Goal: Complete application form: Complete application form

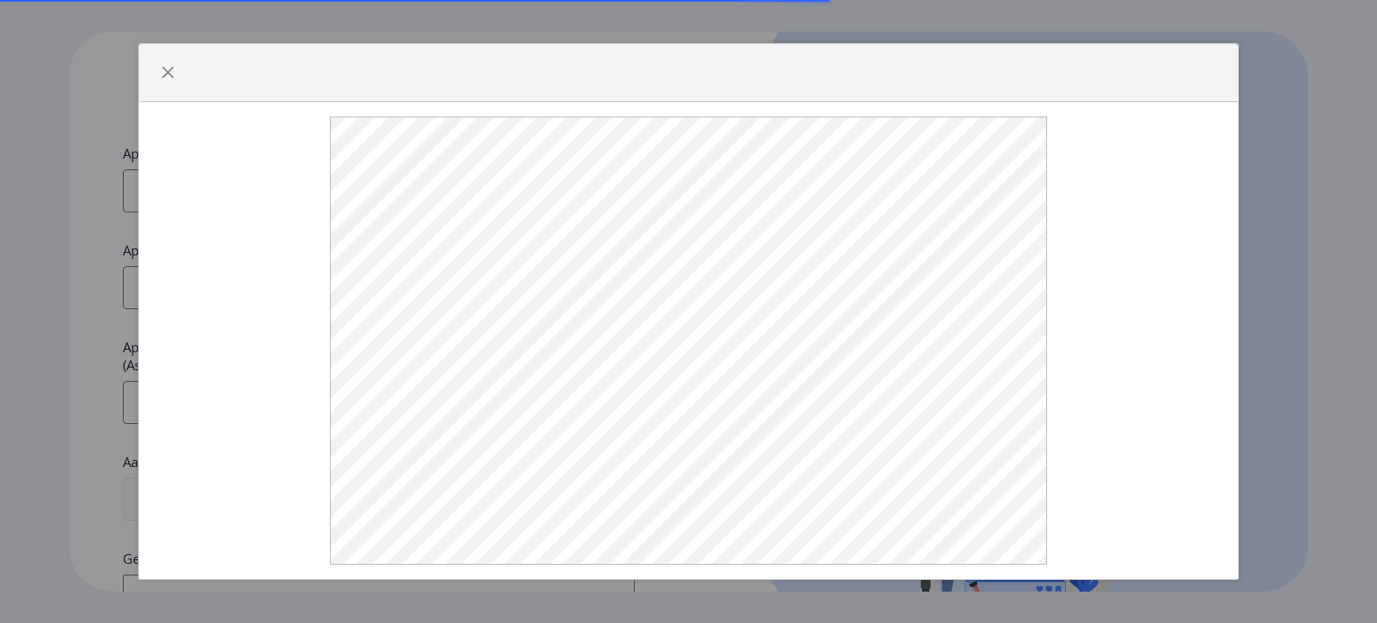
select select
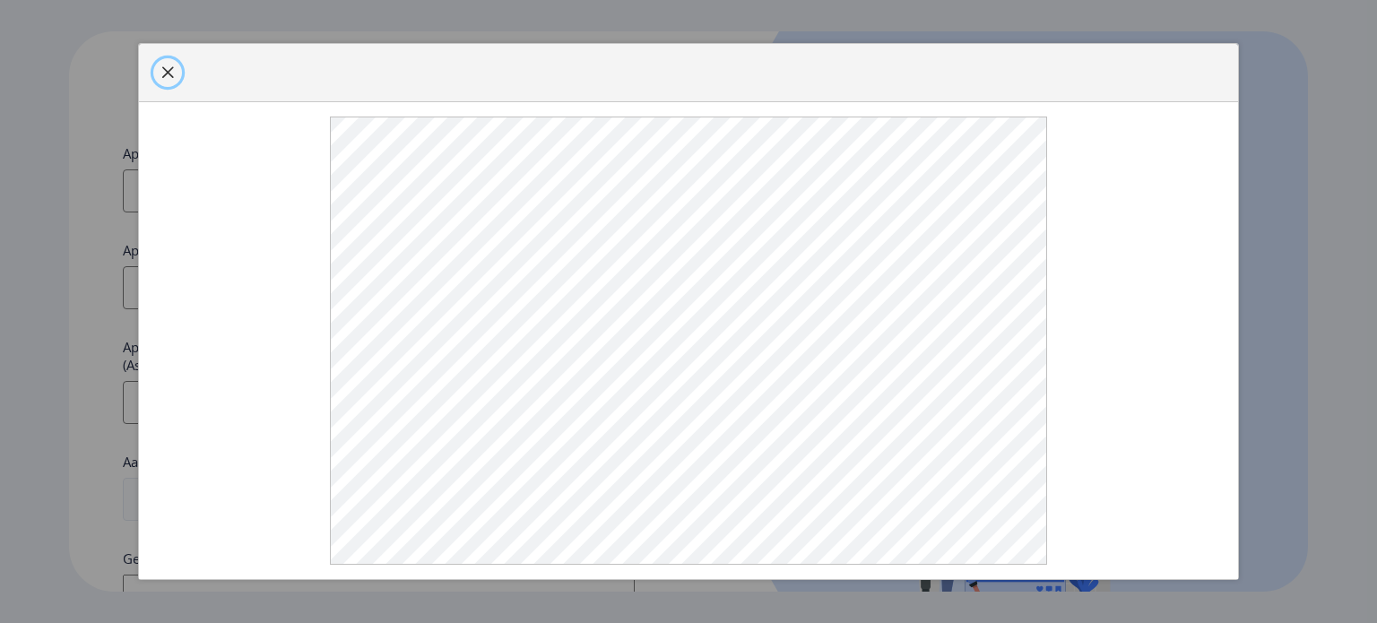
click at [172, 80] on span "button" at bounding box center [167, 72] width 14 height 14
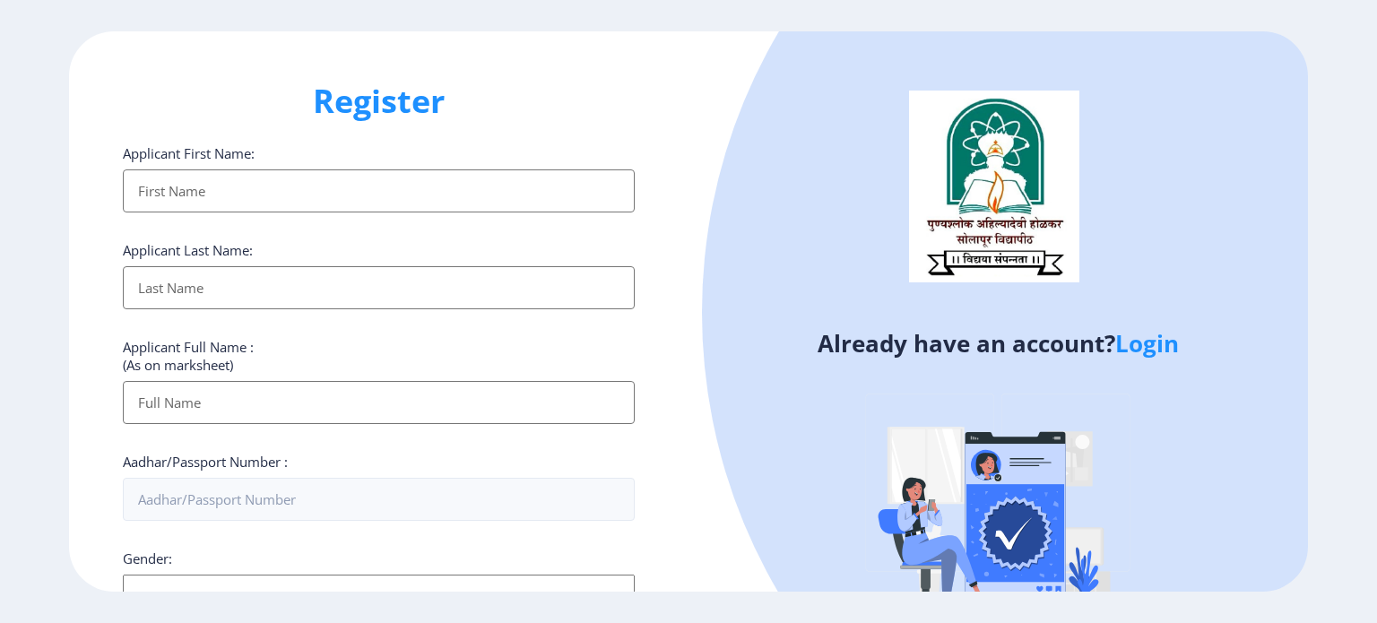
click at [1326, 220] on ngx-register "Register Applicant First Name: Applicant Last Name: Applicant Full Name : (As o…" at bounding box center [688, 311] width 1377 height 561
click at [1376, 399] on ngx-register "Register Applicant First Name: Applicant Last Name: Applicant Full Name : (As o…" at bounding box center [688, 311] width 1377 height 561
drag, startPoint x: 1327, startPoint y: 403, endPoint x: 1341, endPoint y: 334, distance: 70.3
click at [1341, 334] on ngx-register "Register Applicant First Name: Applicant Last Name: Applicant Full Name : (As o…" at bounding box center [688, 311] width 1377 height 561
click at [1136, 345] on link "Login" at bounding box center [1147, 343] width 64 height 32
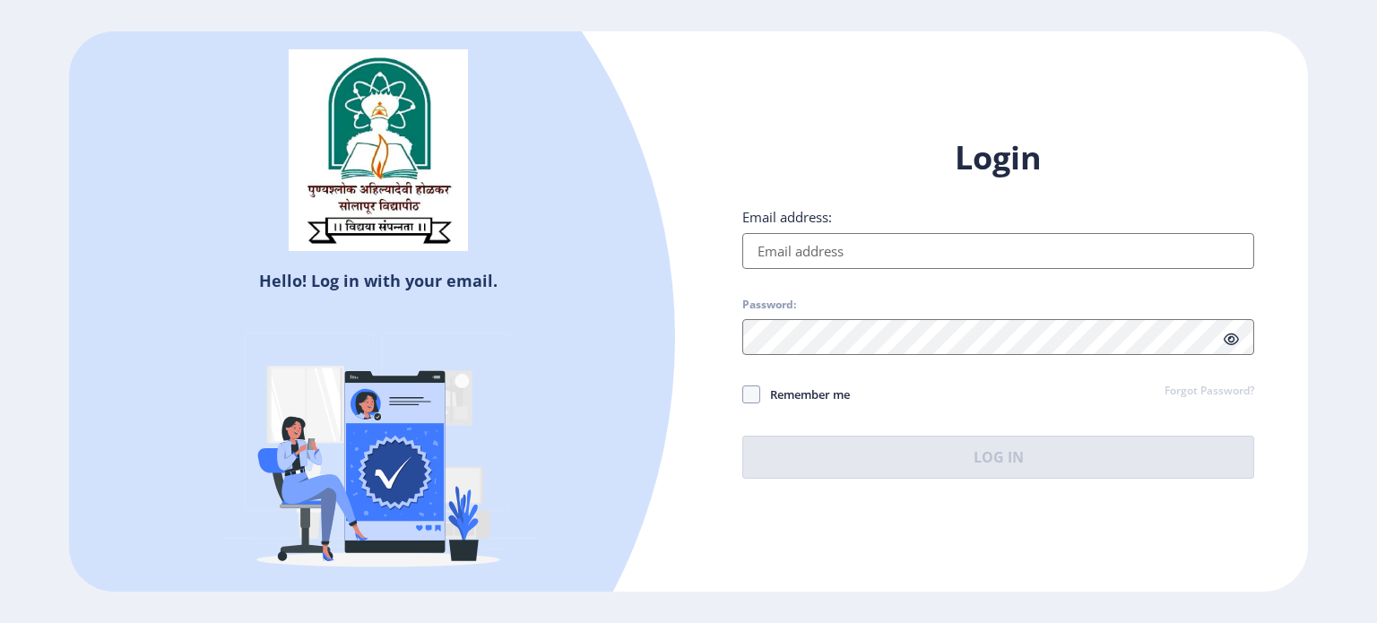
click at [1067, 257] on input "Email address:" at bounding box center [998, 251] width 512 height 36
type input "[EMAIL_ADDRESS][DOMAIN_NAME]"
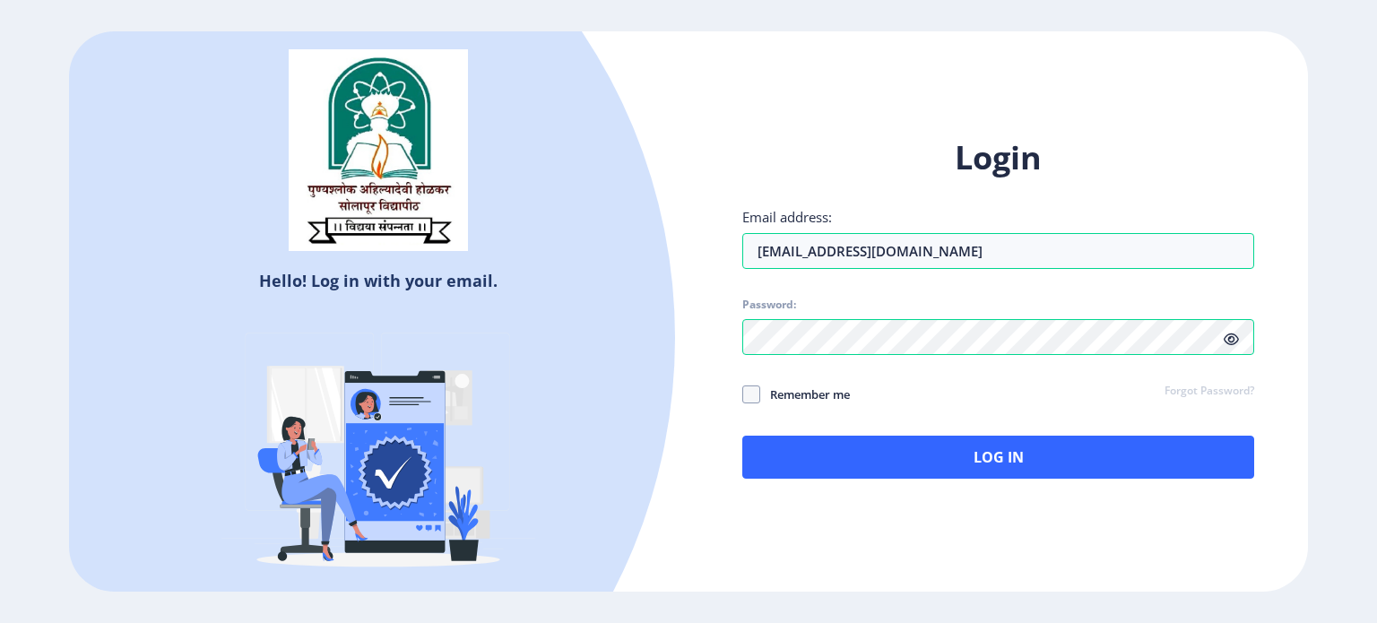
click at [1235, 334] on icon at bounding box center [1230, 338] width 15 height 13
click at [712, 357] on div "Login Email address: [EMAIL_ADDRESS][DOMAIN_NAME] Password: Remember me Forgot …" at bounding box center [997, 321] width 619 height 425
click at [758, 396] on span at bounding box center [751, 394] width 18 height 18
click at [743, 394] on input "Remember me" at bounding box center [742, 393] width 1 height 1
click at [754, 393] on icon at bounding box center [751, 394] width 8 height 18
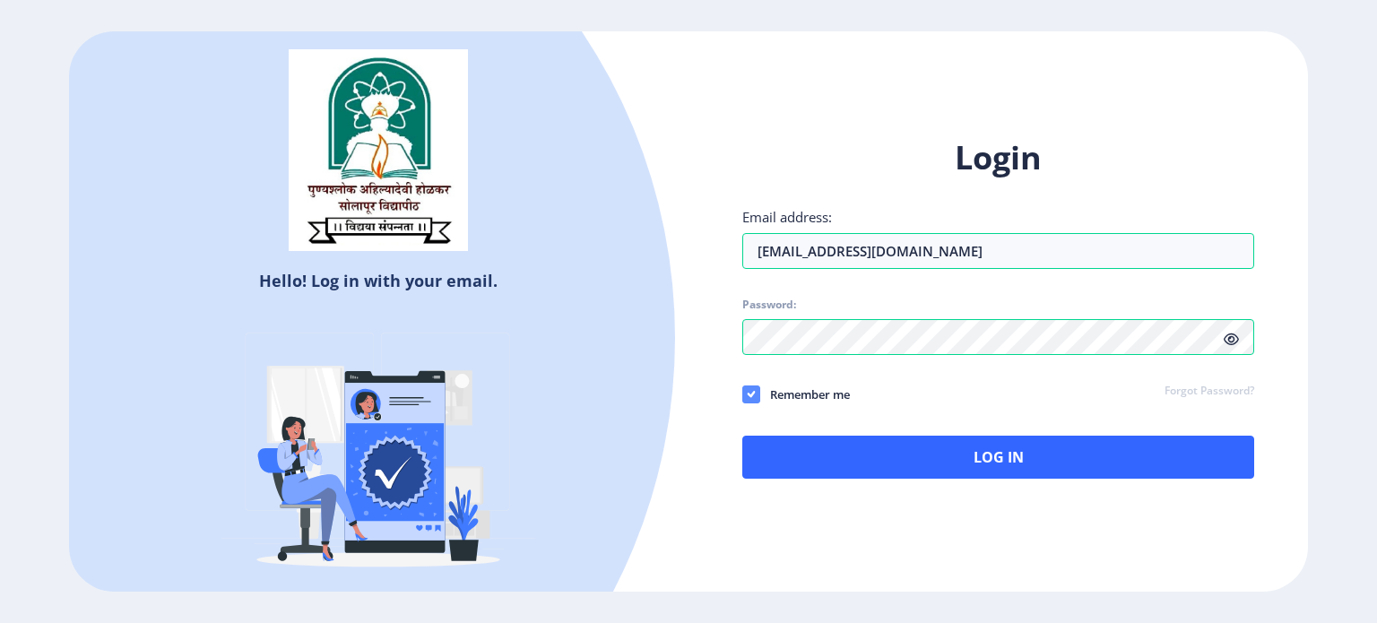
click at [743, 393] on input "Remember me" at bounding box center [742, 393] width 1 height 1
checkbox input "false"
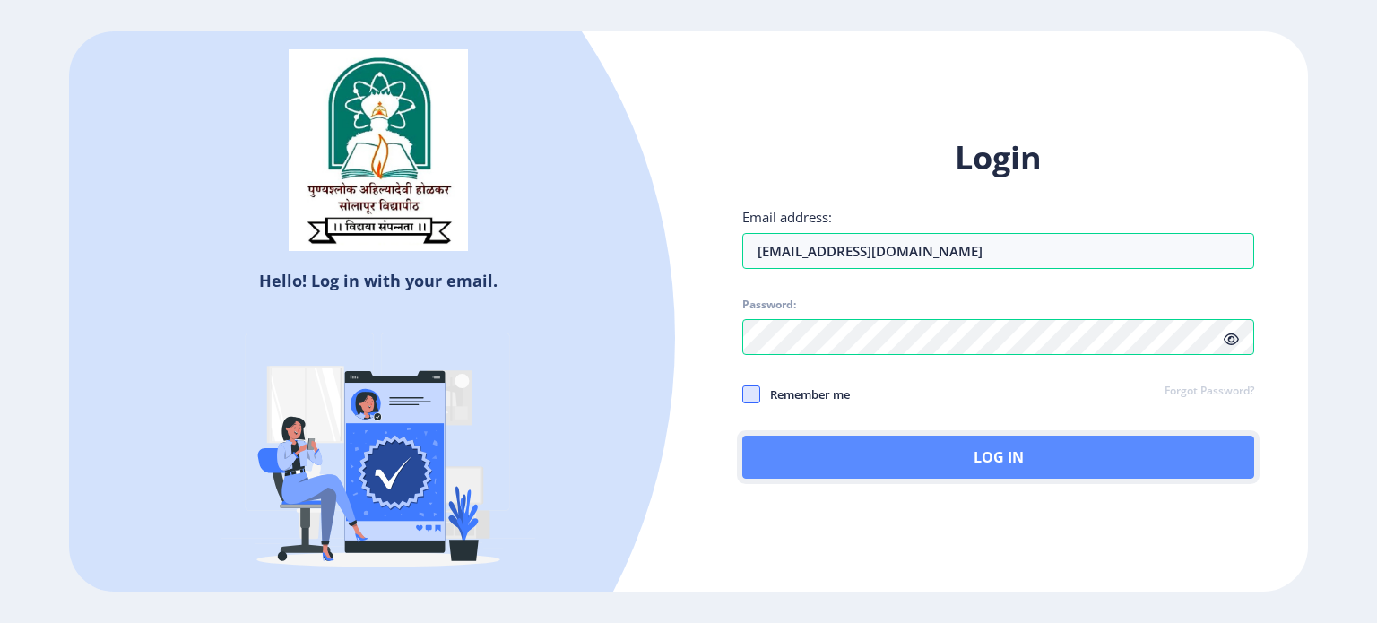
click at [859, 462] on button "Log In" at bounding box center [998, 457] width 512 height 43
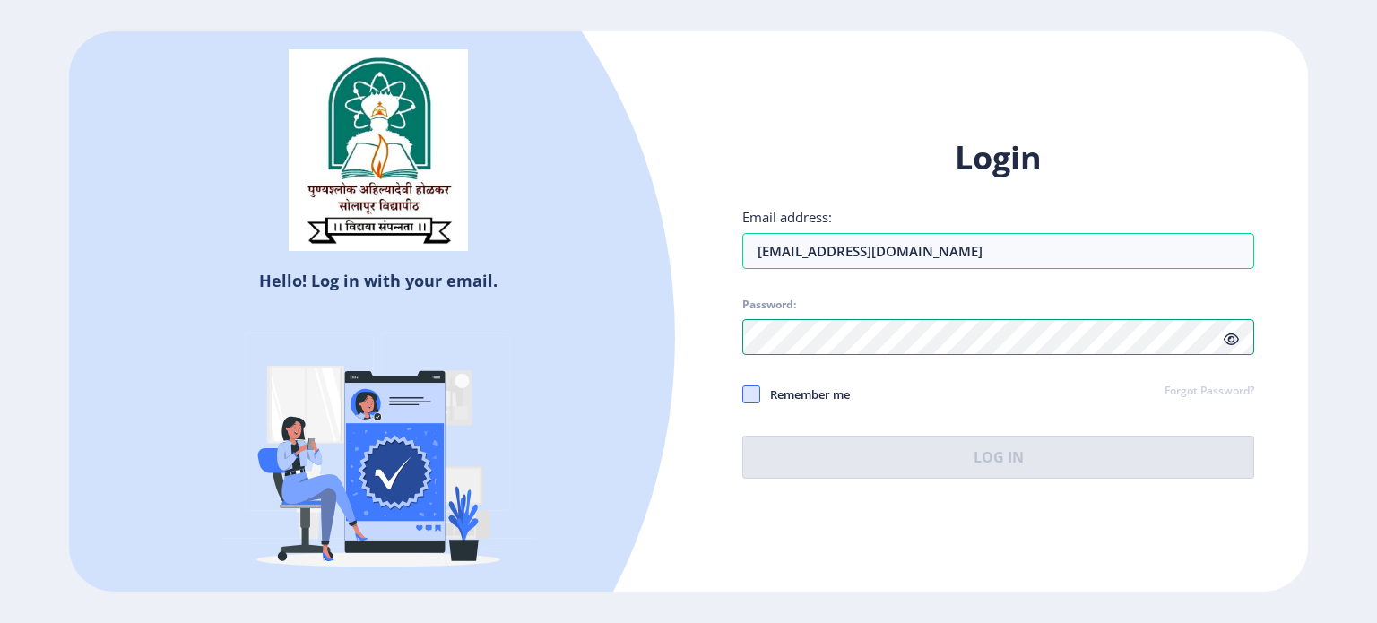
click at [694, 318] on div "Login Email address: [EMAIL_ADDRESS][DOMAIN_NAME] Password: Remember me Forgot …" at bounding box center [997, 321] width 619 height 425
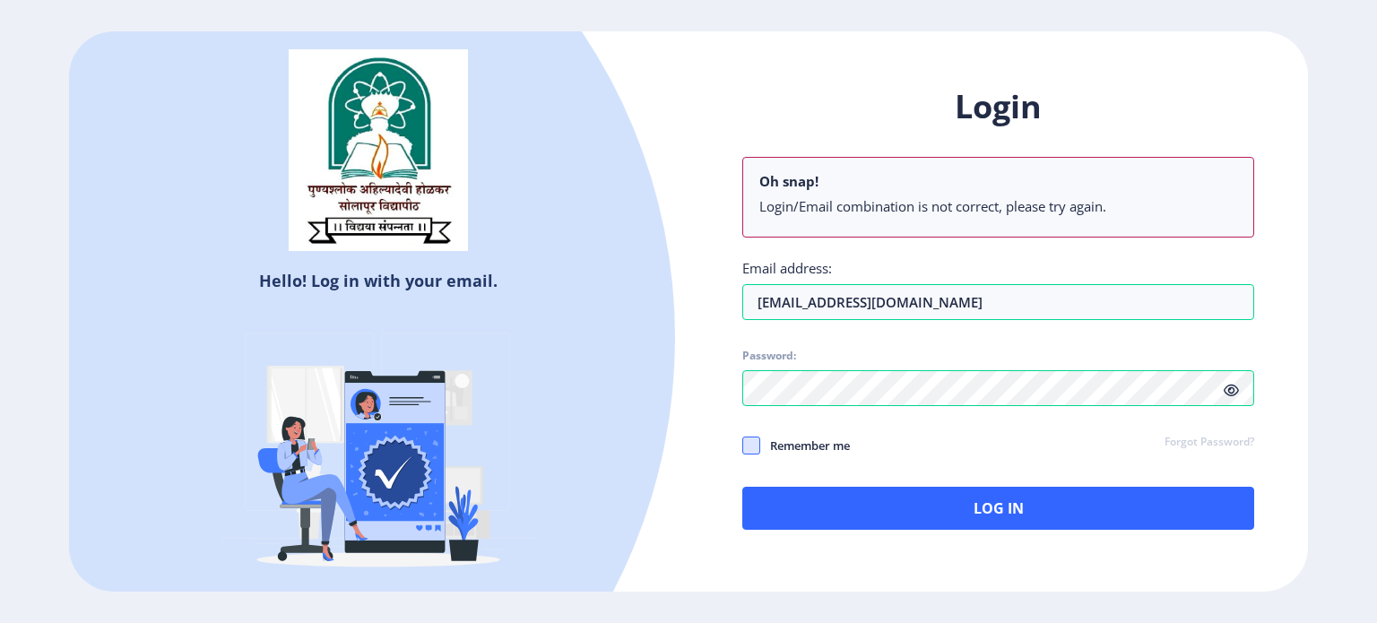
click at [524, 313] on img at bounding box center [378, 455] width 314 height 314
select select
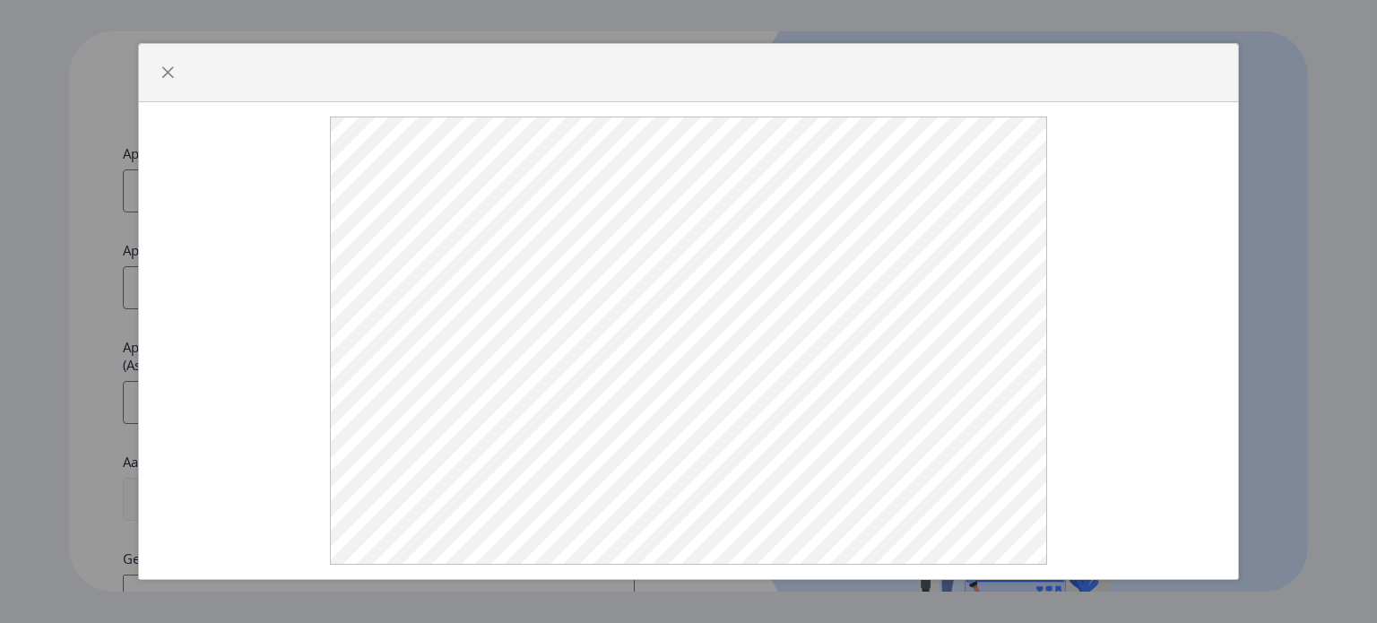
click at [183, 336] on div at bounding box center [689, 340] width 1100 height 477
click at [162, 80] on span "button" at bounding box center [167, 72] width 14 height 14
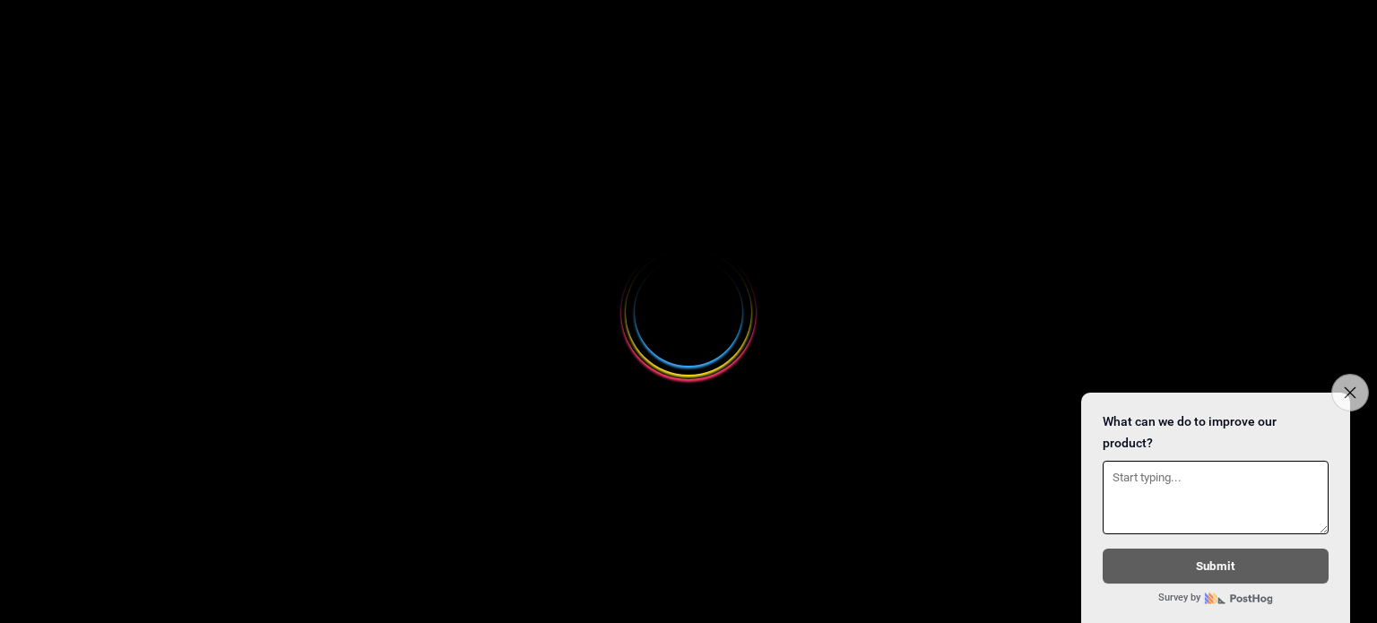
click at [1338, 379] on button "Close survey" at bounding box center [1350, 393] width 38 height 38
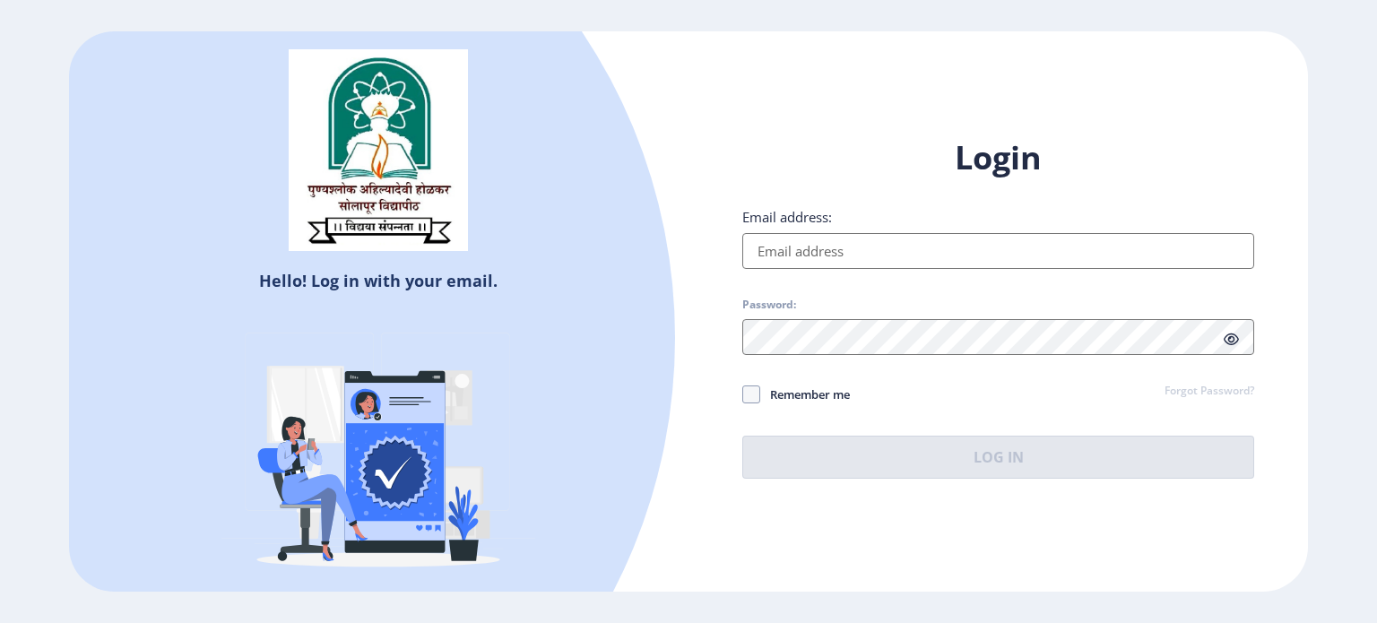
drag, startPoint x: 855, startPoint y: 239, endPoint x: 857, endPoint y: 253, distance: 13.6
click at [857, 253] on input "Email address:" at bounding box center [998, 251] width 512 height 36
type input "[EMAIL_ADDRESS][DOMAIN_NAME]"
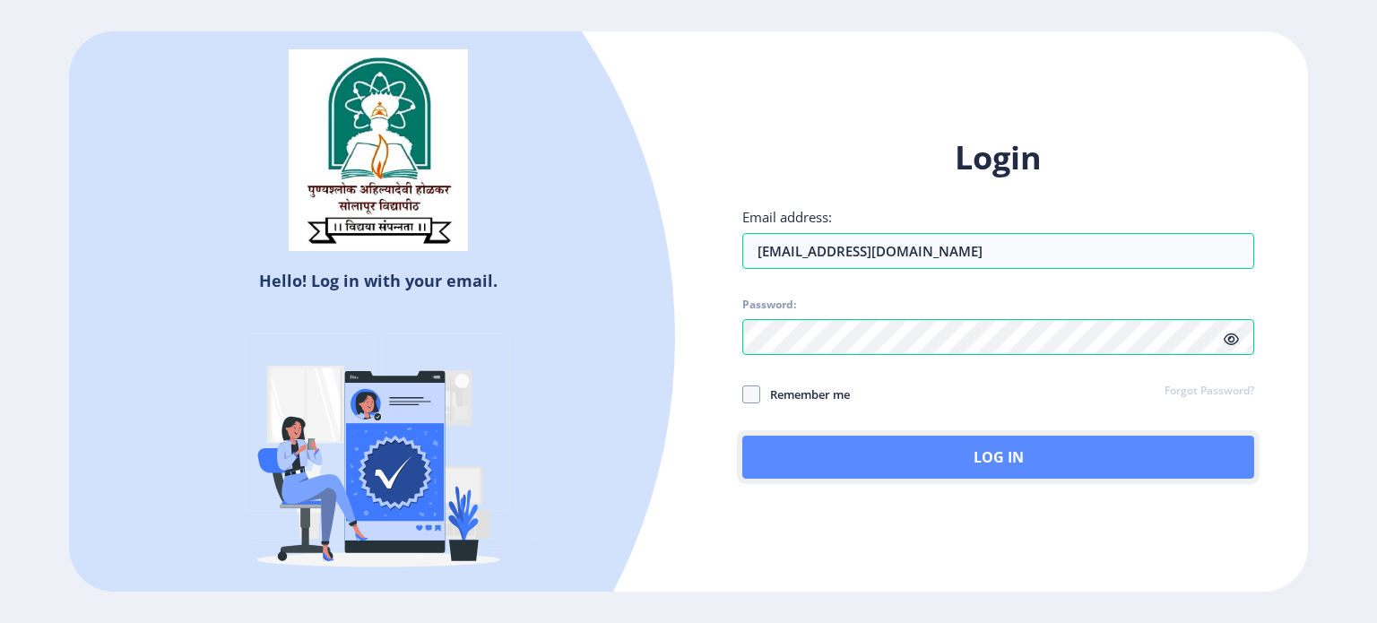
click at [816, 458] on button "Log In" at bounding box center [998, 457] width 512 height 43
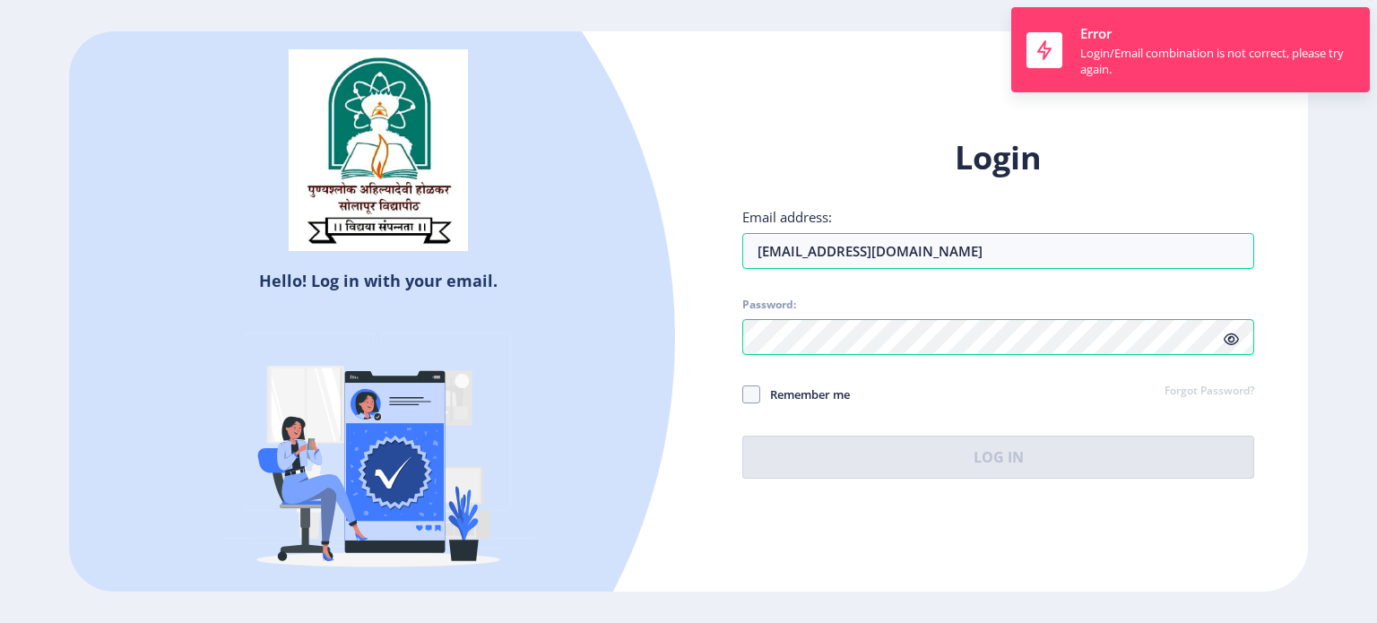
click at [1207, 384] on link "Forgot Password?" at bounding box center [1209, 392] width 90 height 16
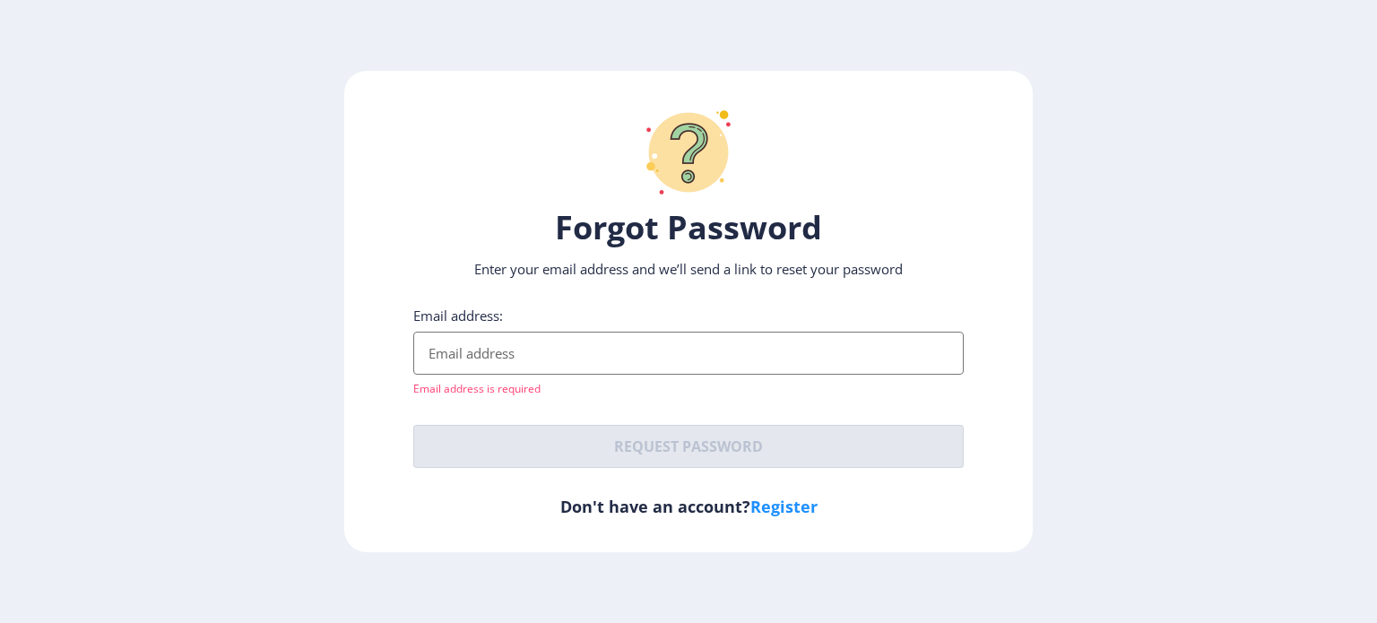
click at [795, 505] on link "Register" at bounding box center [783, 507] width 67 height 22
select select
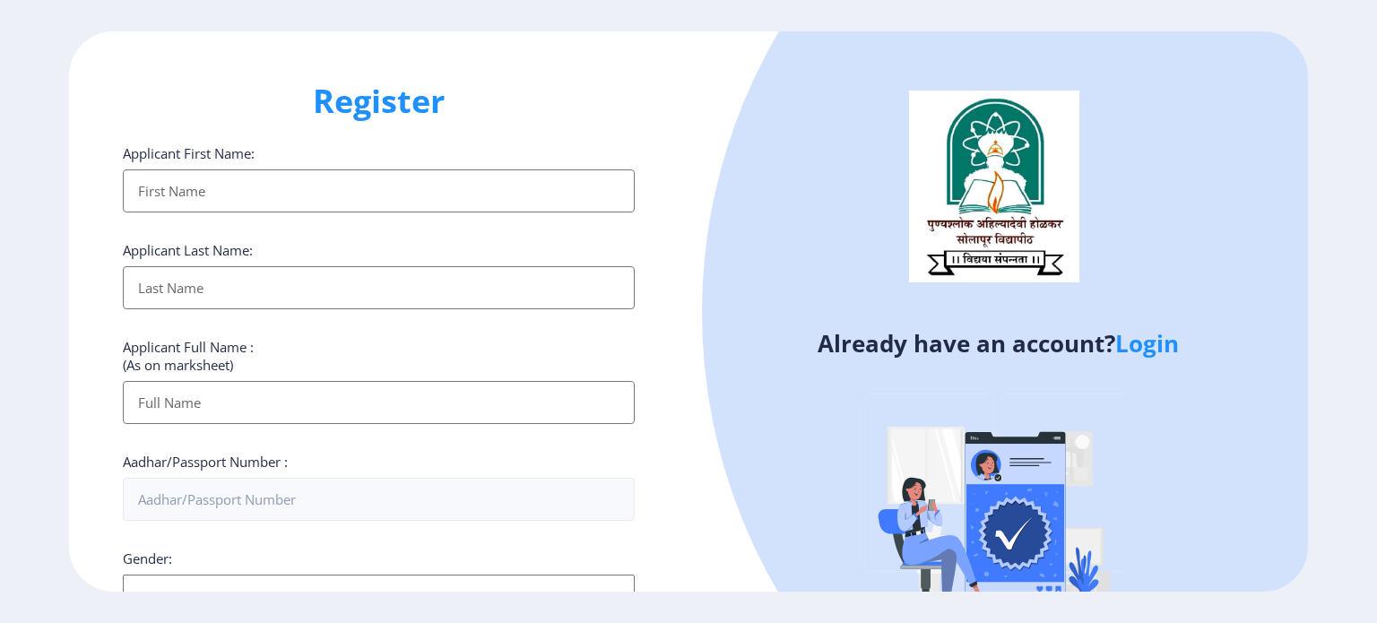
click at [377, 194] on input "Applicant First Name:" at bounding box center [379, 190] width 512 height 43
type input "Sujit"
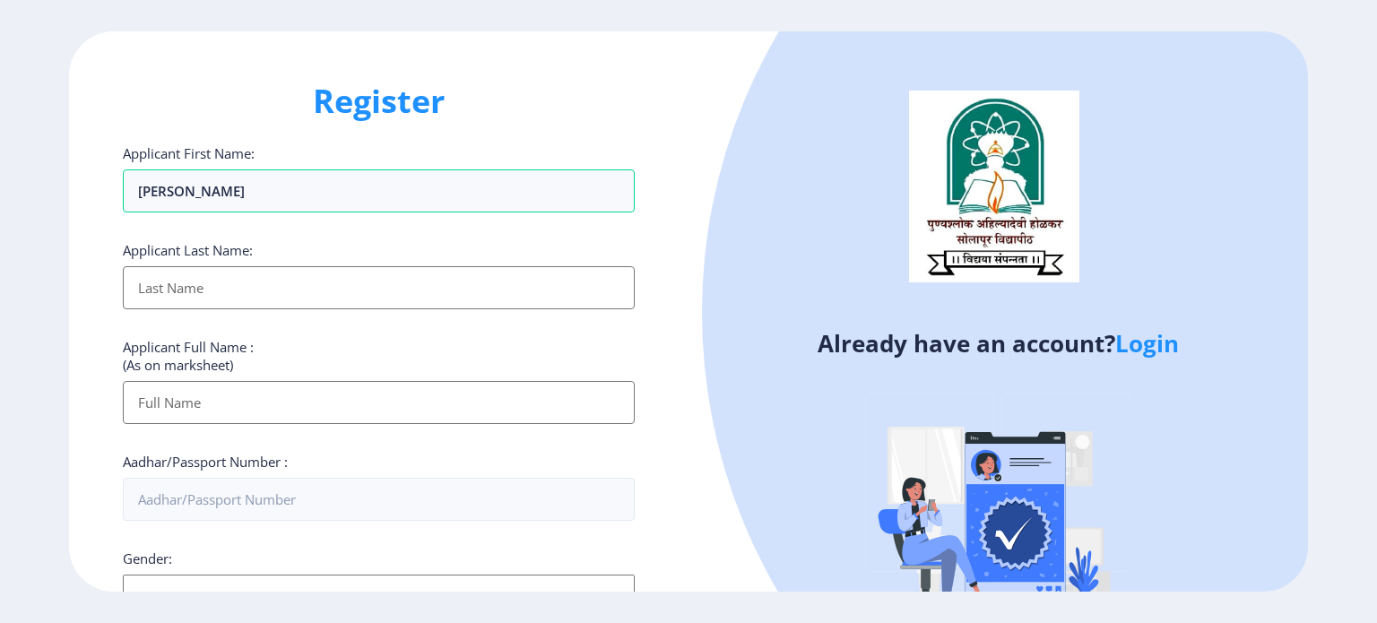
click at [336, 279] on input "Applicant First Name:" at bounding box center [379, 287] width 512 height 43
type input "Patil"
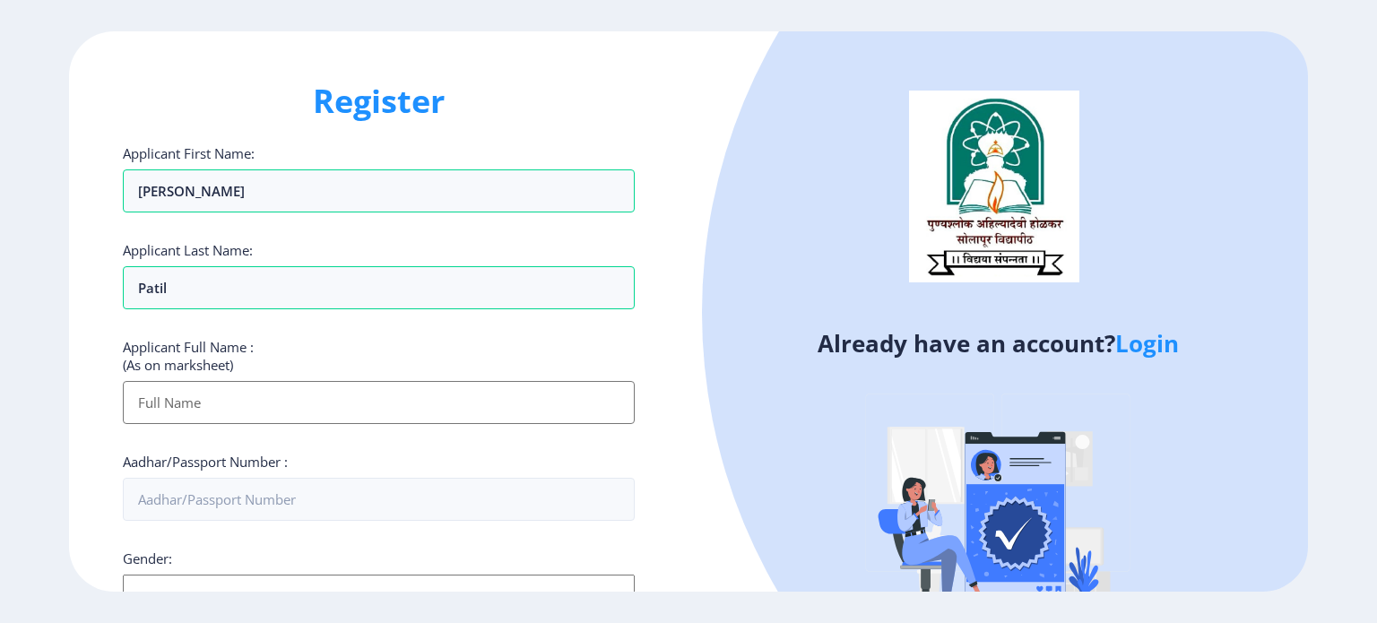
click at [276, 410] on input "Applicant First Name:" at bounding box center [379, 402] width 512 height 43
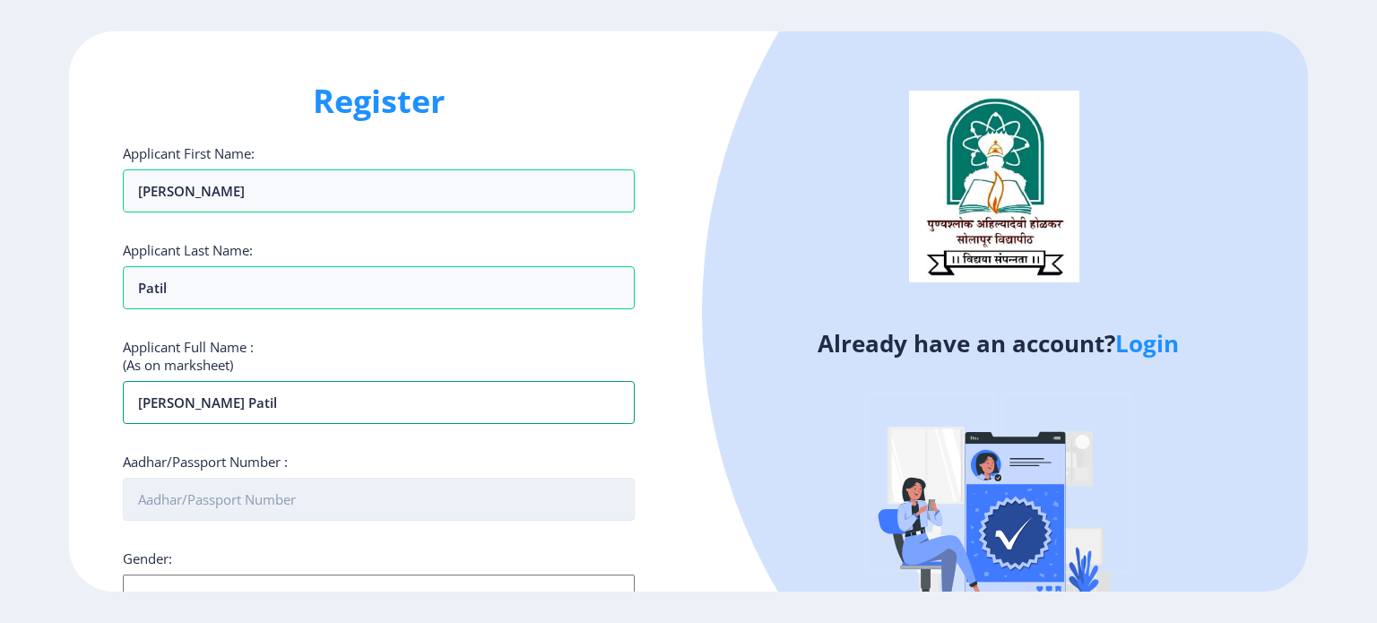
type input "Sujit Sudhakar Patil"
click at [445, 503] on input "Aadhar/Passport Number :" at bounding box center [379, 499] width 512 height 43
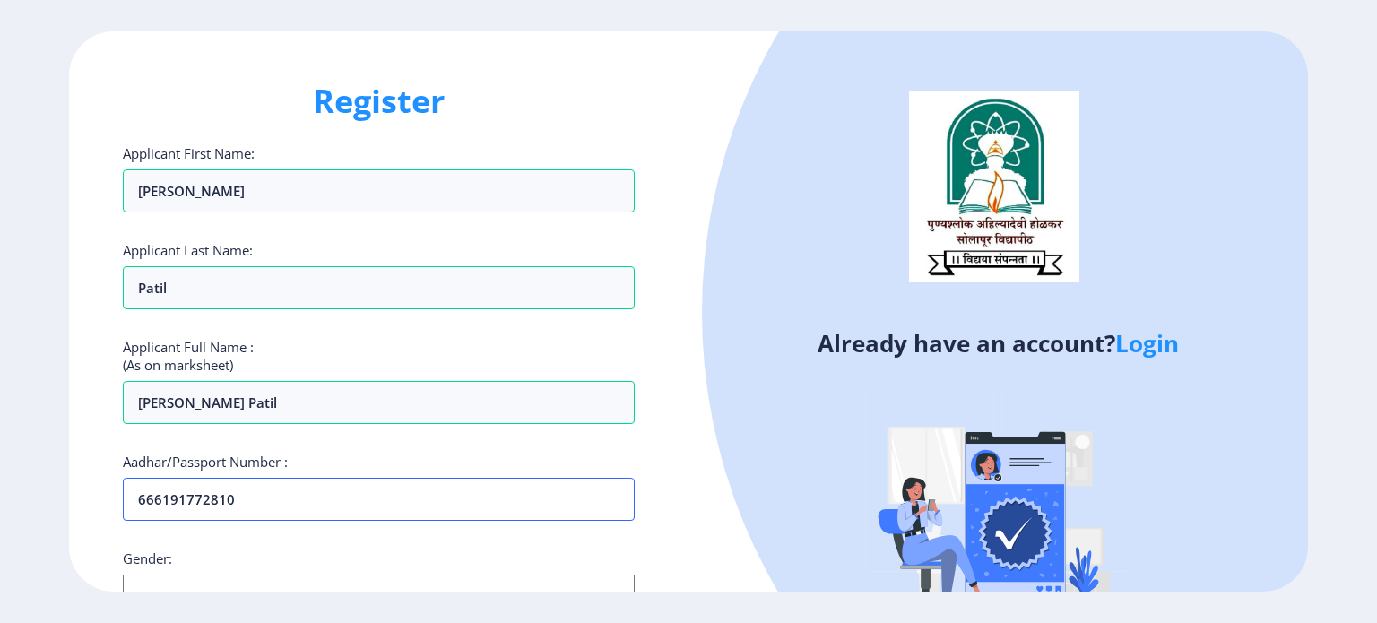
type input "666191772810"
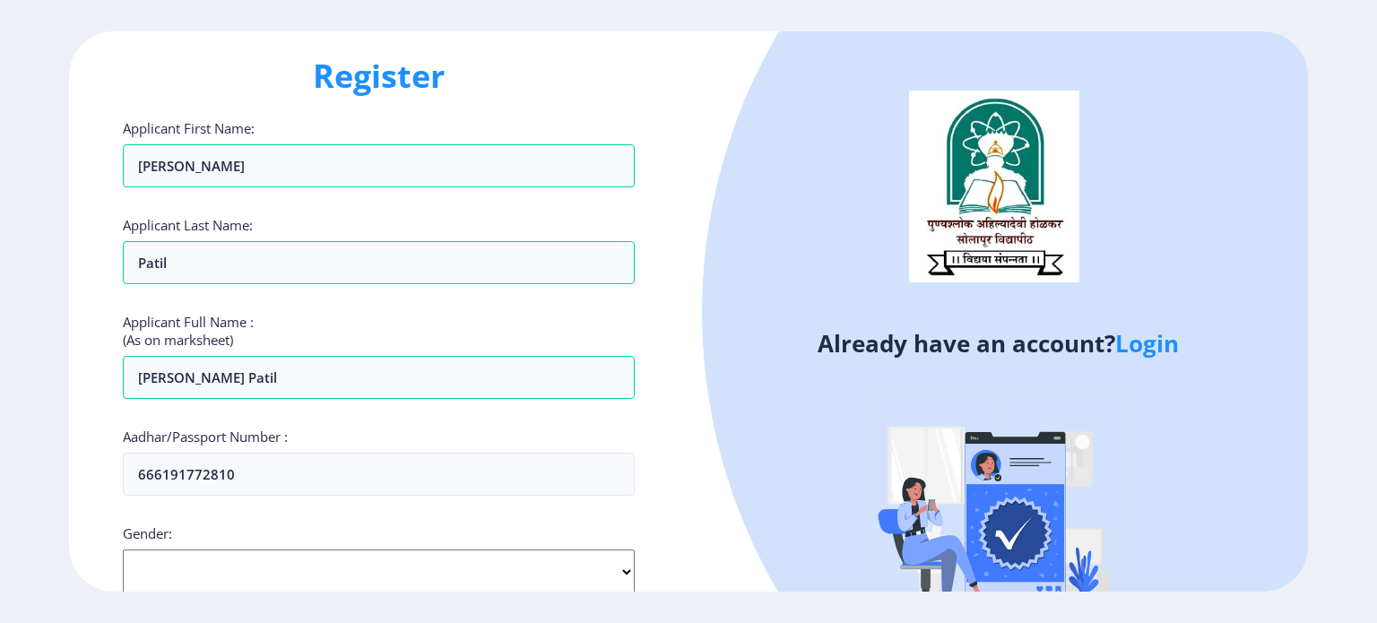
click at [421, 579] on select "Select Gender Male Female Other" at bounding box center [379, 571] width 512 height 45
click at [123, 549] on select "Select Gender Male Female Other" at bounding box center [379, 571] width 512 height 45
select select "[DEMOGRAPHIC_DATA]"
drag, startPoint x: 674, startPoint y: 527, endPoint x: 1373, endPoint y: 397, distance: 711.0
drag, startPoint x: 1373, startPoint y: 397, endPoint x: 1341, endPoint y: 455, distance: 66.6
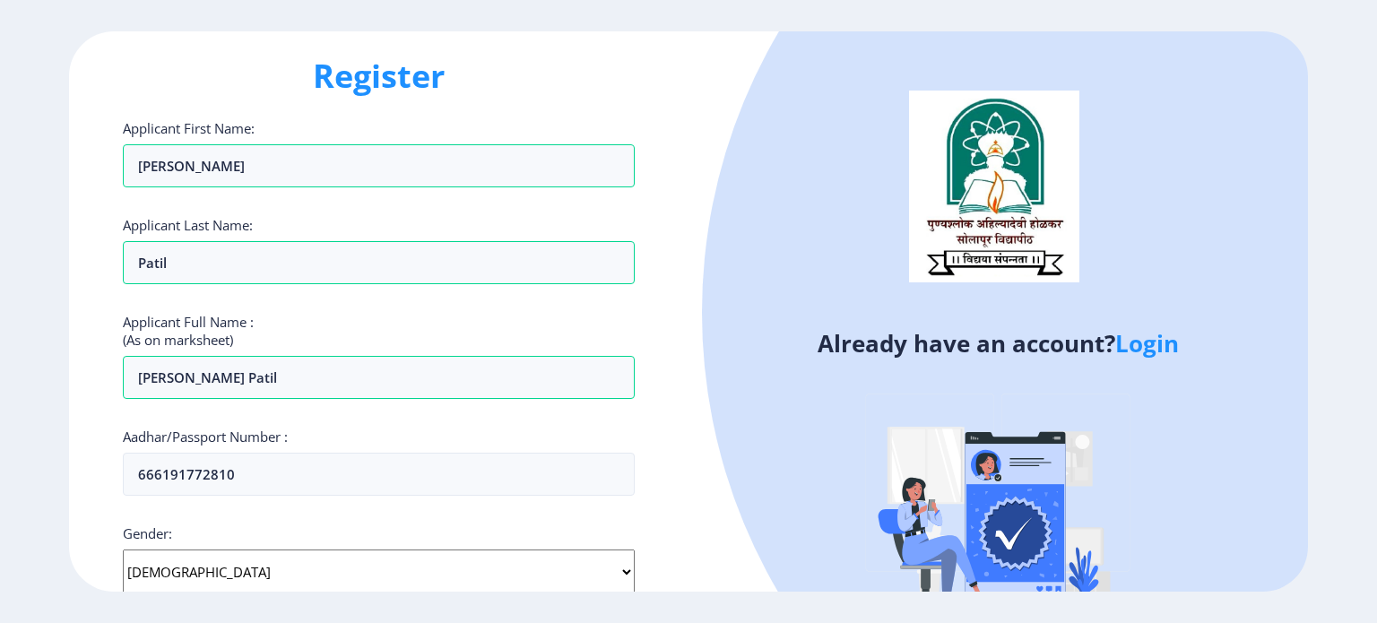
drag, startPoint x: 1341, startPoint y: 455, endPoint x: 731, endPoint y: 508, distance: 611.7
click at [731, 508] on div "Already have an account? Login" at bounding box center [997, 352] width 619 height 642
click at [656, 529] on div "Register Applicant First Name: Sujit Applicant Last Name: Patil Applicant Full …" at bounding box center [378, 311] width 619 height 561
click at [660, 533] on div "Register Applicant First Name: Sujit Applicant Last Name: Patil Applicant Full …" at bounding box center [378, 311] width 619 height 561
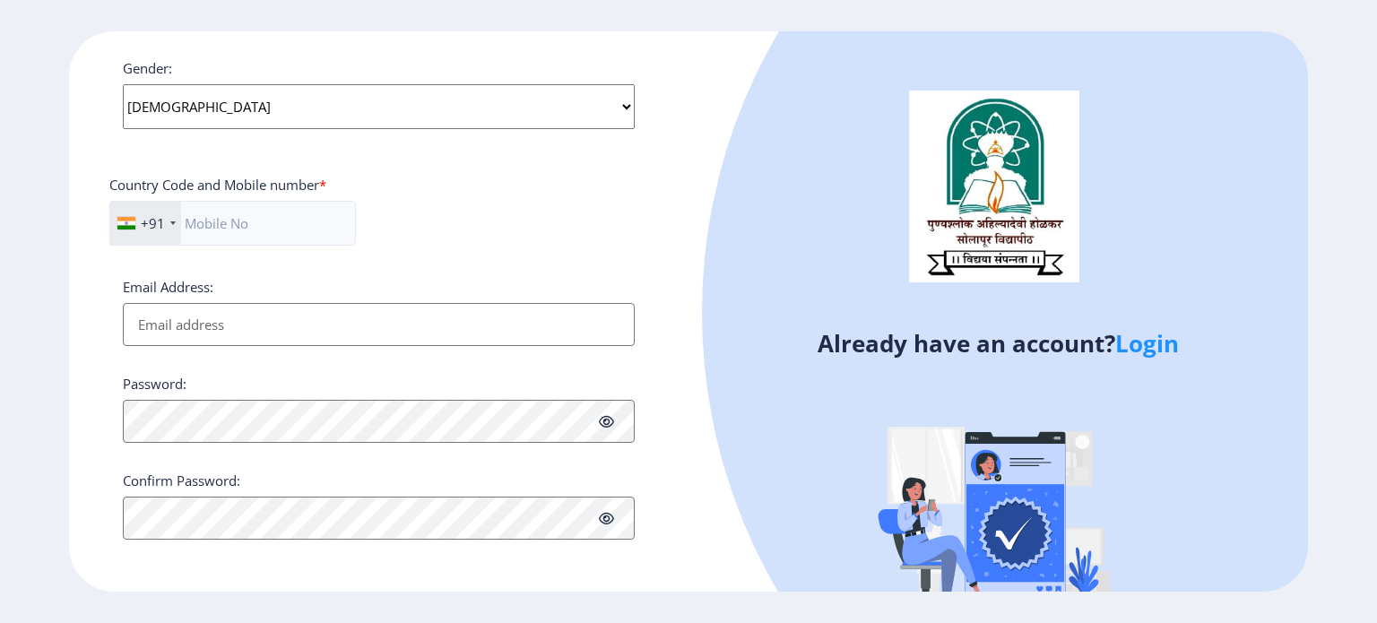
scroll to position [491, 0]
click at [233, 219] on input "text" at bounding box center [232, 222] width 246 height 45
type input "9284171496"
click at [190, 308] on input "Email Address:" at bounding box center [379, 323] width 512 height 43
type input "[EMAIL_ADDRESS][DOMAIN_NAME]"
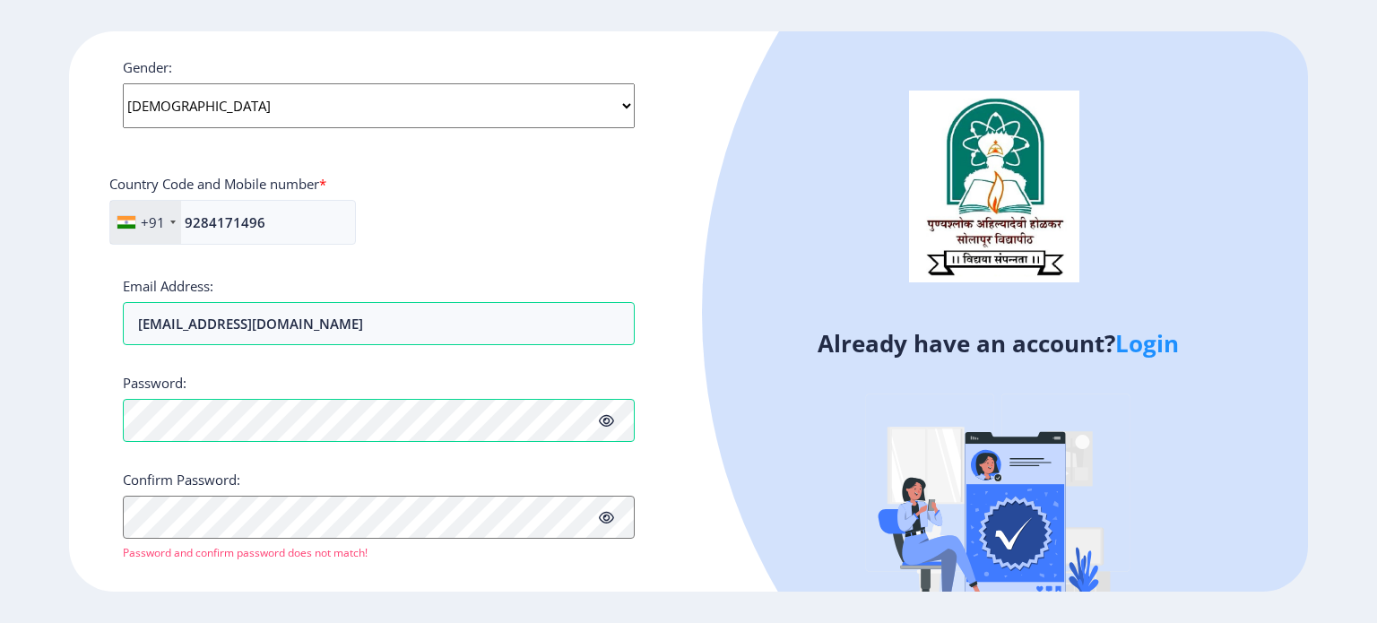
click at [210, 537] on div "Confirm Password: Password and confirm password does not match!" at bounding box center [379, 516] width 512 height 90
click at [600, 515] on icon at bounding box center [606, 517] width 15 height 13
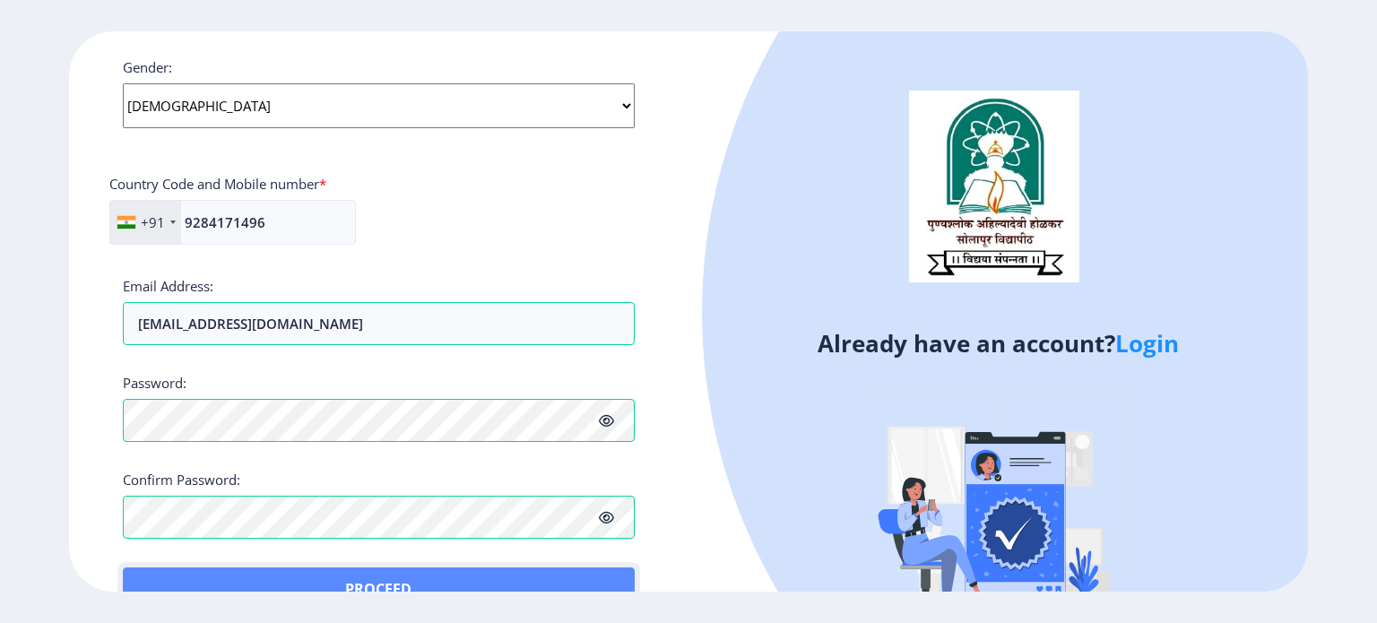
click at [355, 584] on button "Proceed" at bounding box center [379, 588] width 512 height 43
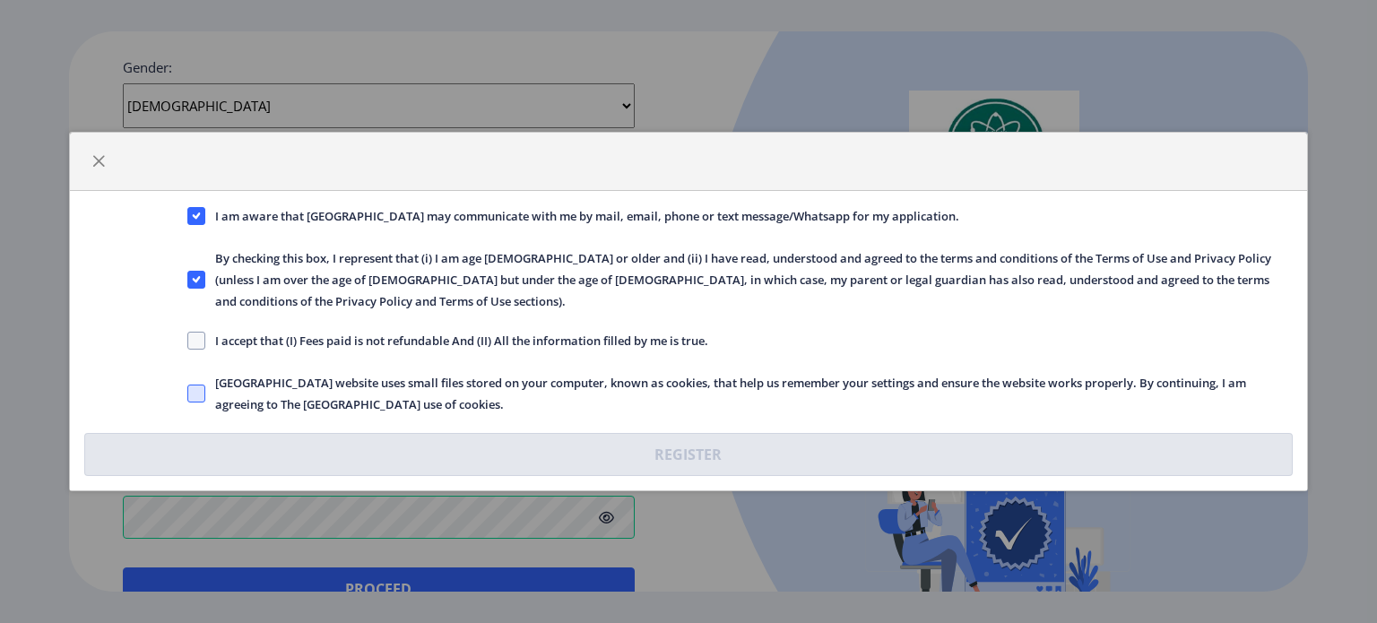
click at [199, 384] on span at bounding box center [196, 393] width 18 height 18
click at [188, 393] on input "Solapur University website uses small files stored on your computer, known as c…" at bounding box center [187, 393] width 1 height 1
checkbox input "true"
click at [197, 341] on nb-checkbox "I accept that (I) Fees paid is not refundable And (II) All the information fill…" at bounding box center [447, 344] width 521 height 17
click at [197, 332] on span at bounding box center [196, 341] width 18 height 18
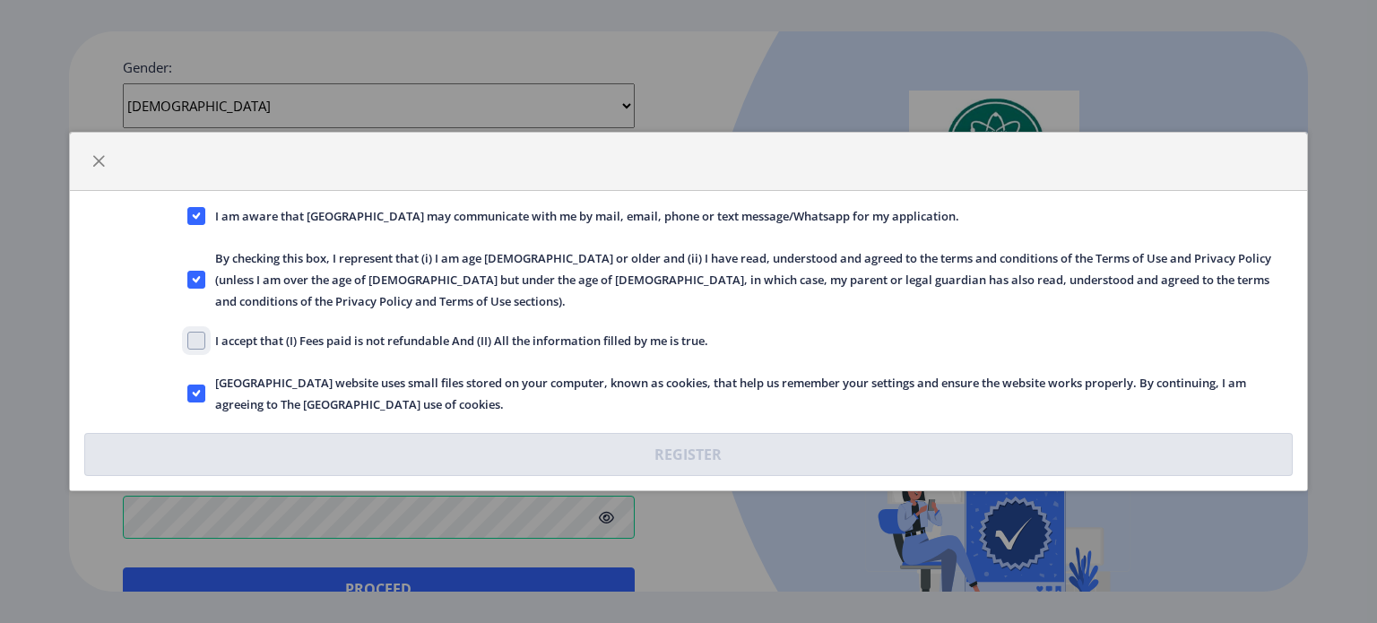
click at [188, 341] on input "I accept that (I) Fees paid is not refundable And (II) All the information fill…" at bounding box center [187, 341] width 1 height 1
checkbox input "true"
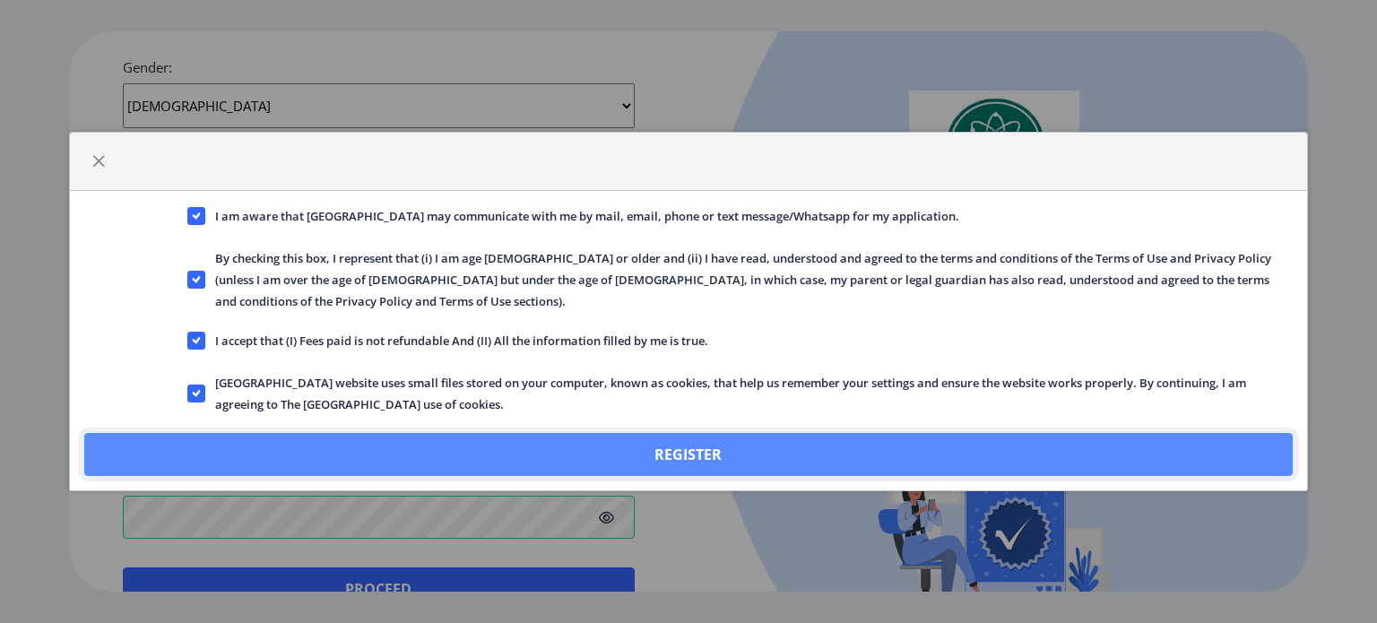
click at [310, 433] on button "Register" at bounding box center [688, 454] width 1208 height 43
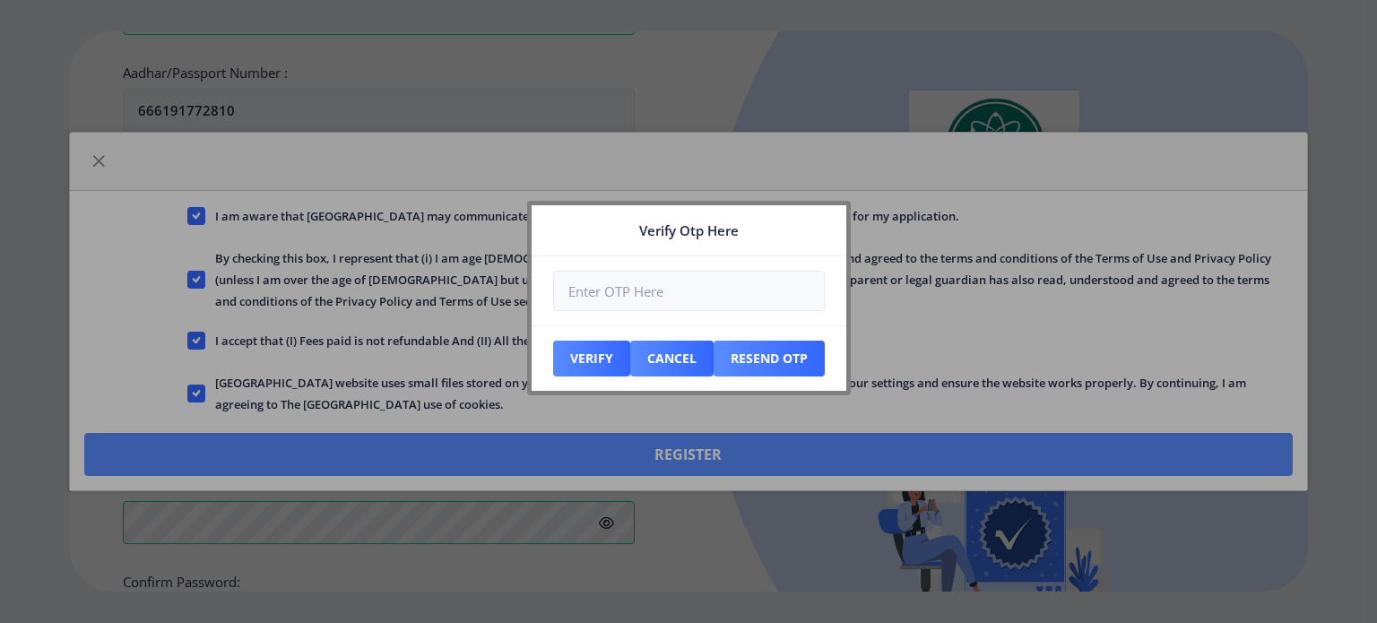
scroll to position [593, 0]
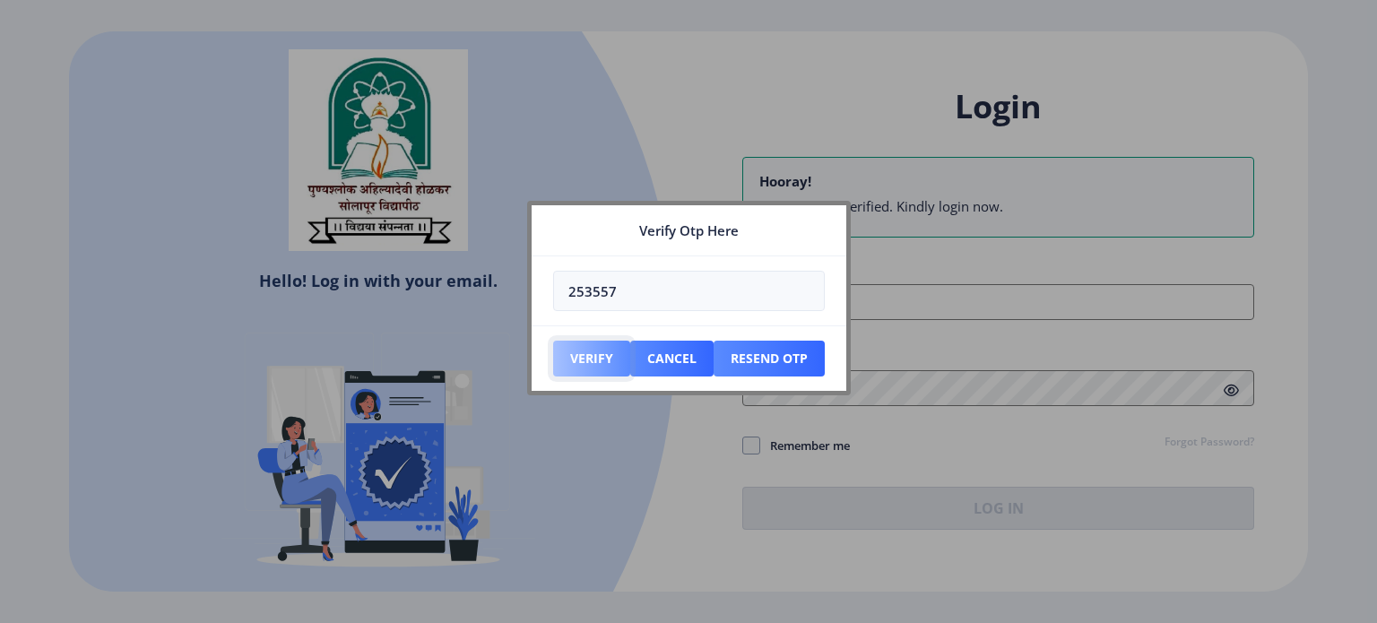
click at [600, 370] on button "Verify" at bounding box center [591, 359] width 77 height 36
click at [600, 354] on button "Verify" at bounding box center [591, 359] width 77 height 36
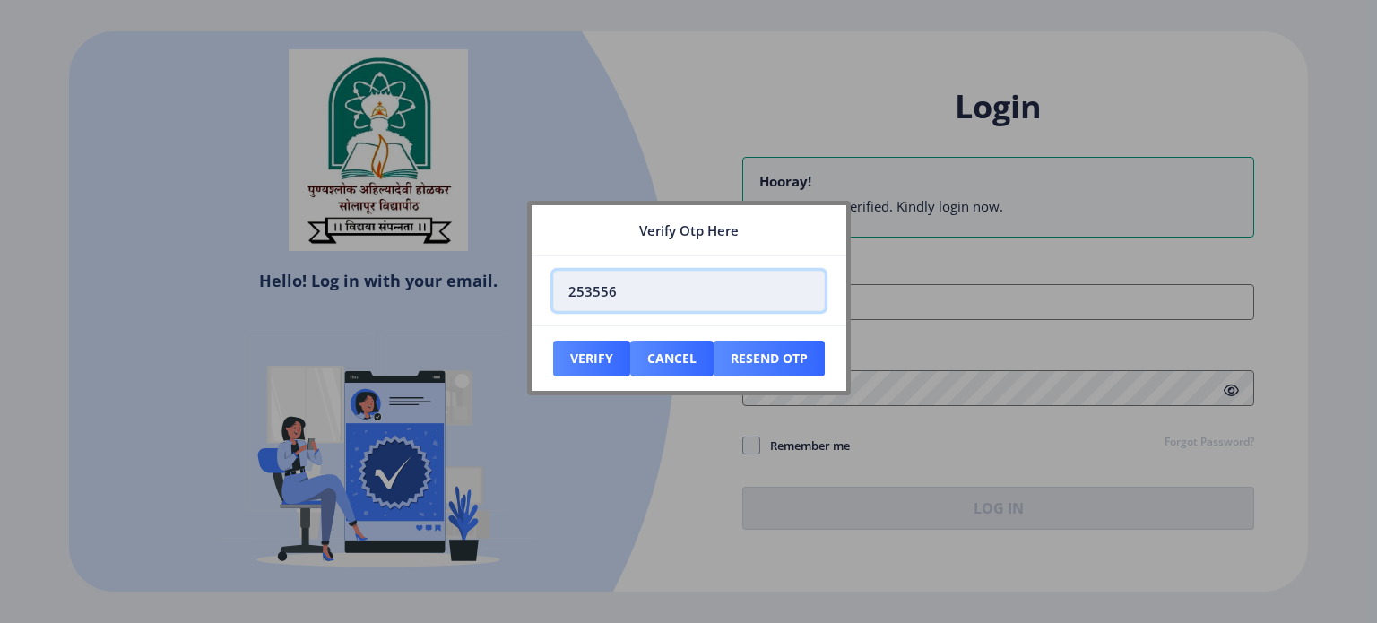
click at [806, 297] on input "253556" at bounding box center [689, 291] width 272 height 40
type input "253457"
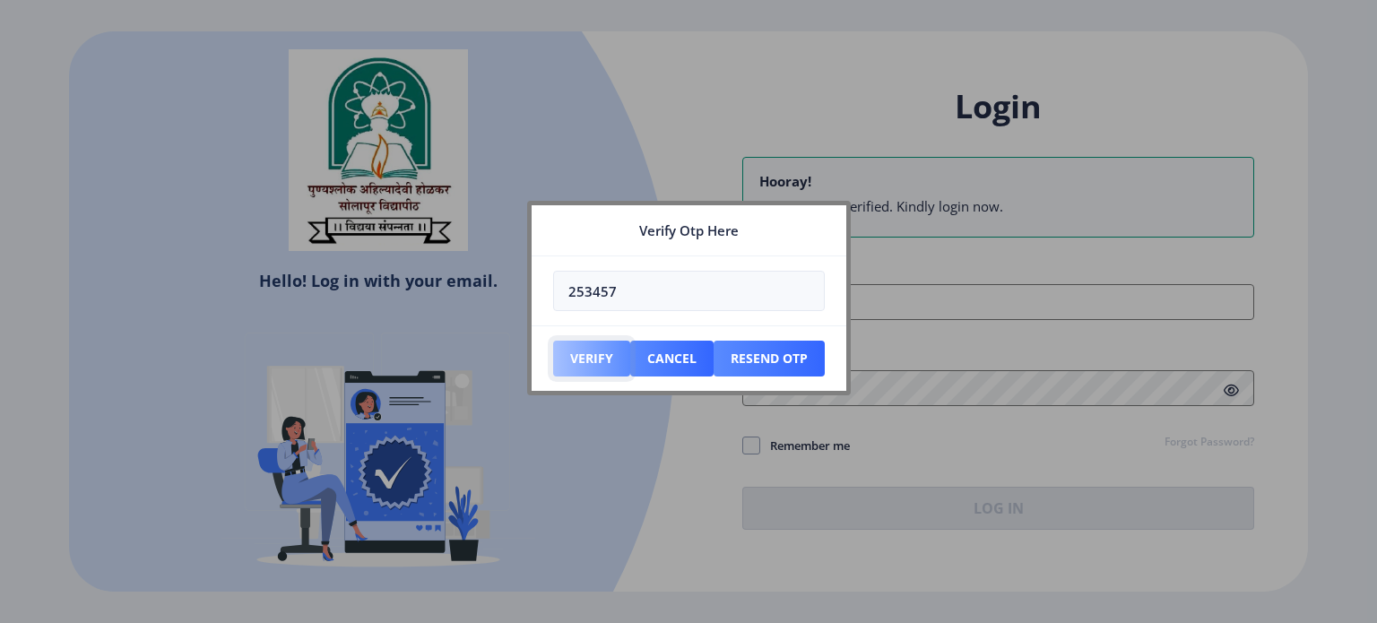
click at [609, 359] on button "Verify" at bounding box center [591, 359] width 77 height 36
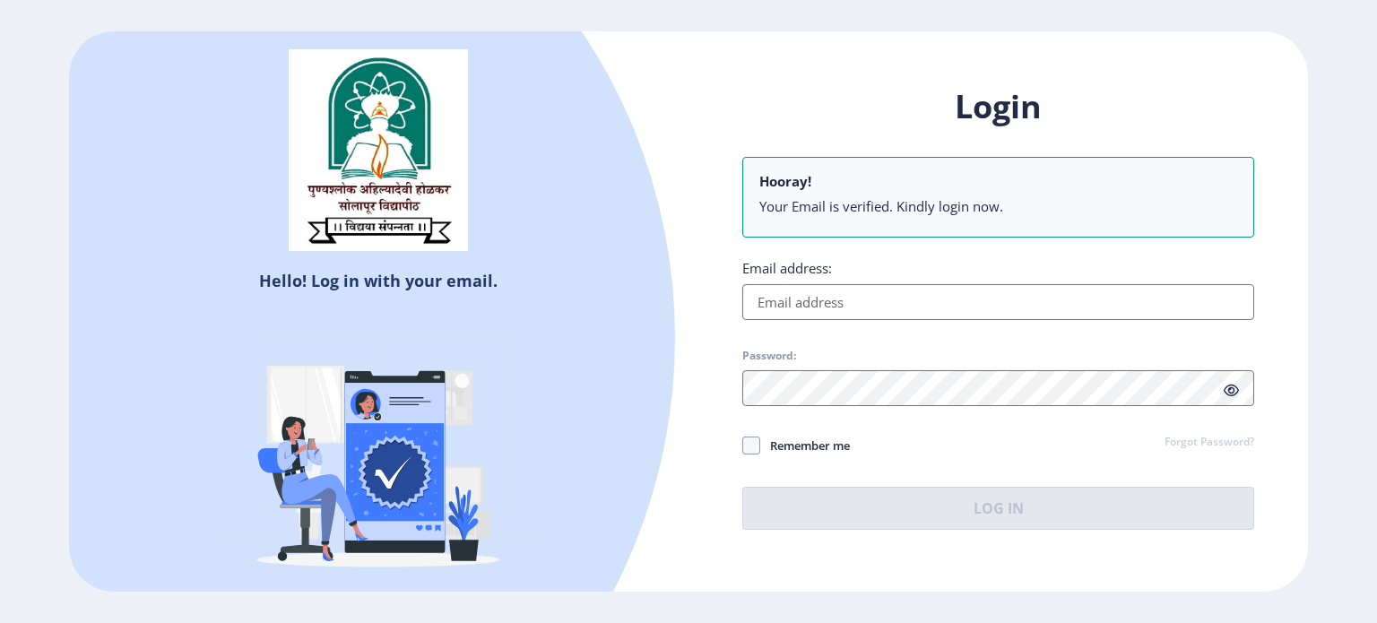
click at [784, 306] on input "Email address:" at bounding box center [998, 302] width 512 height 36
type input "[EMAIL_ADDRESS][DOMAIN_NAME]"
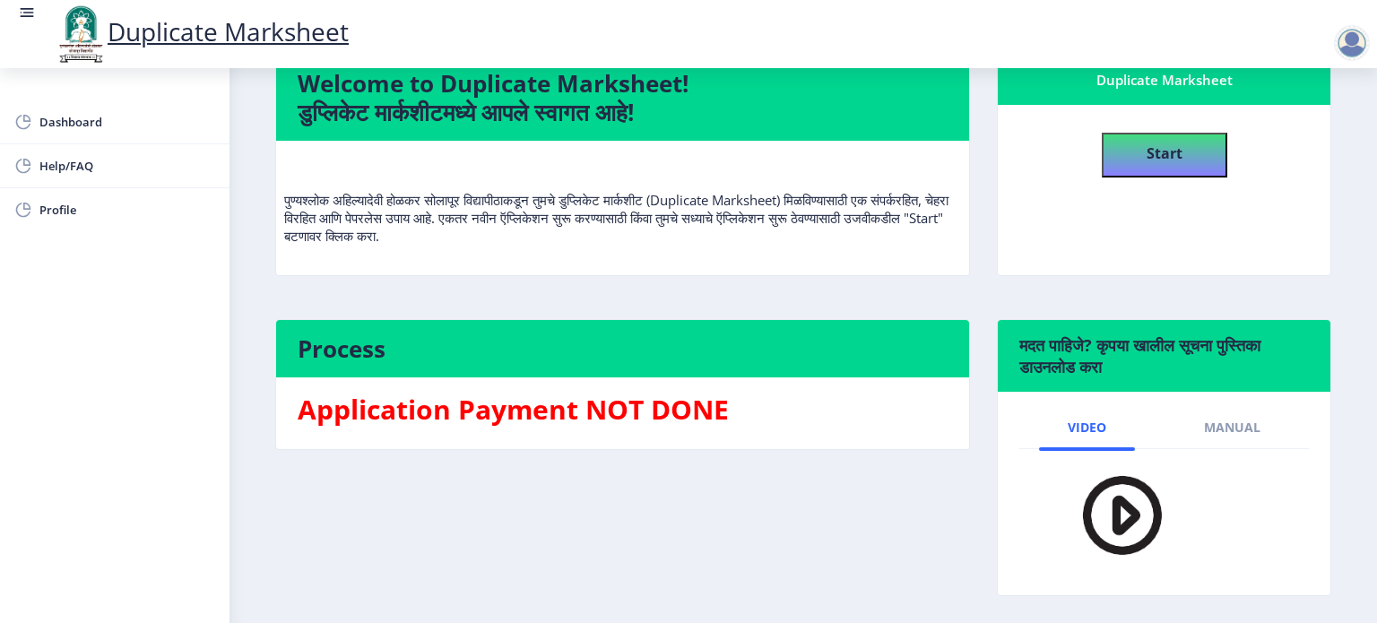
scroll to position [204, 0]
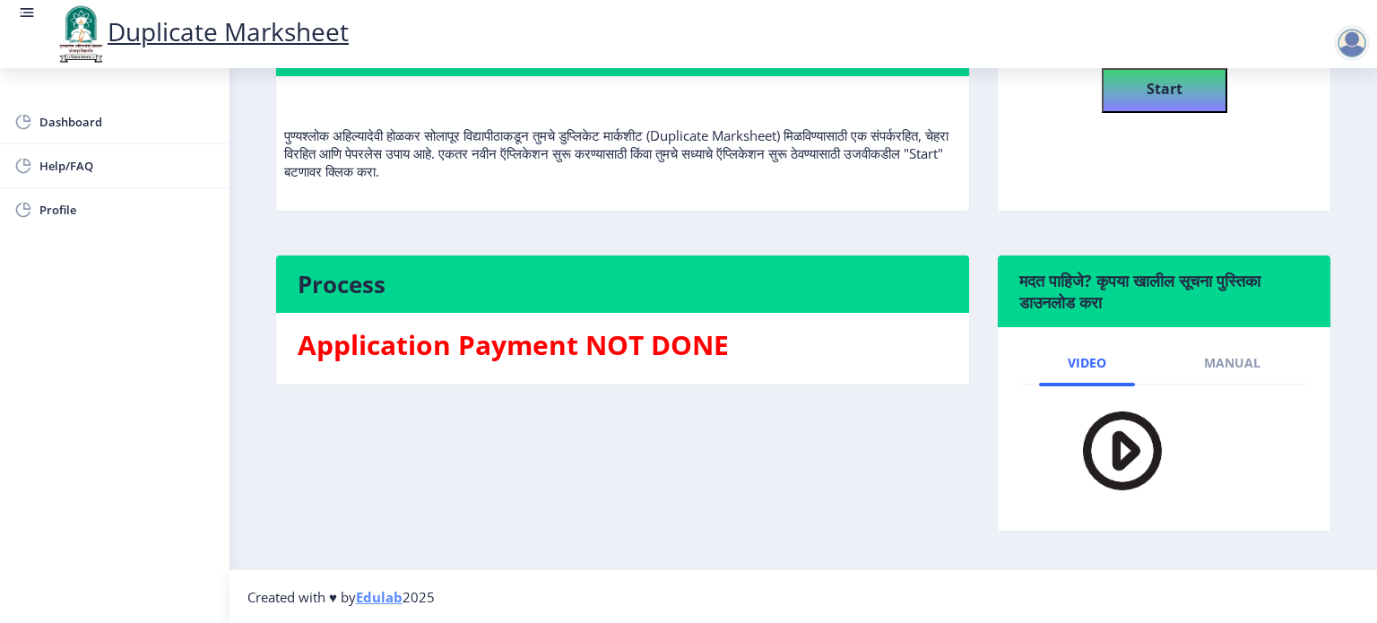
click at [1110, 451] on img at bounding box center [1110, 450] width 125 height 103
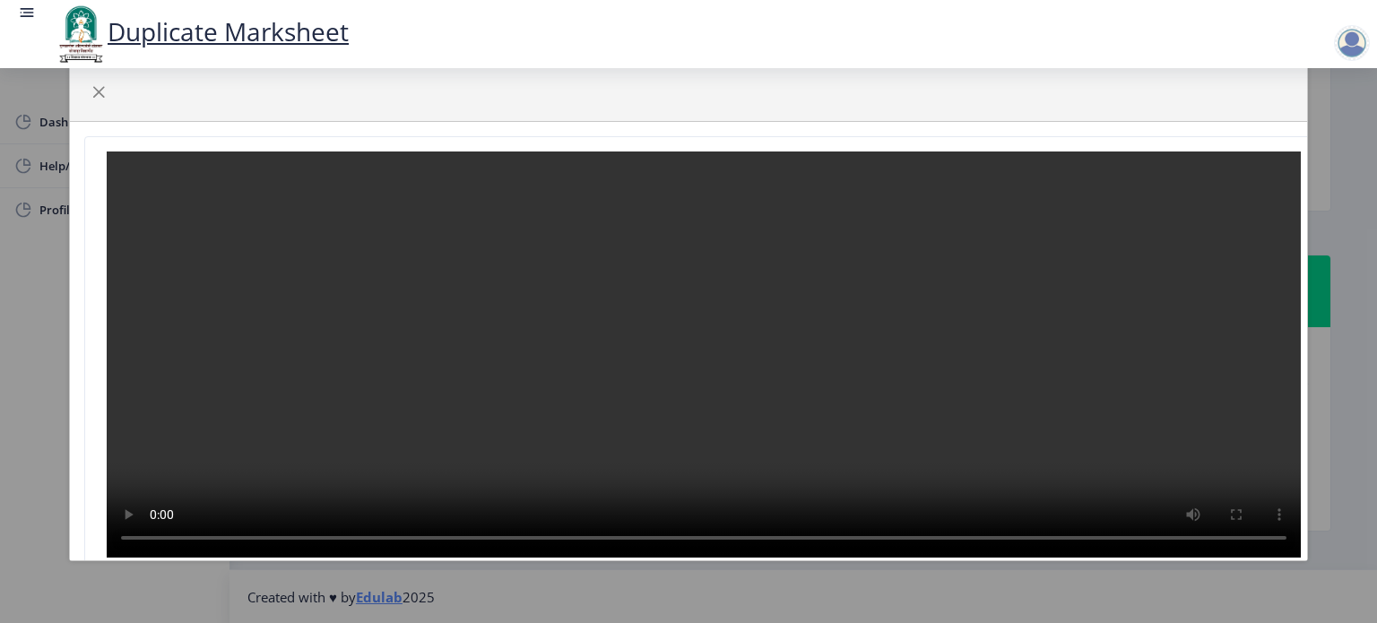
click at [1018, 360] on video at bounding box center [704, 354] width 1194 height 406
click at [1276, 433] on video at bounding box center [704, 354] width 1194 height 406
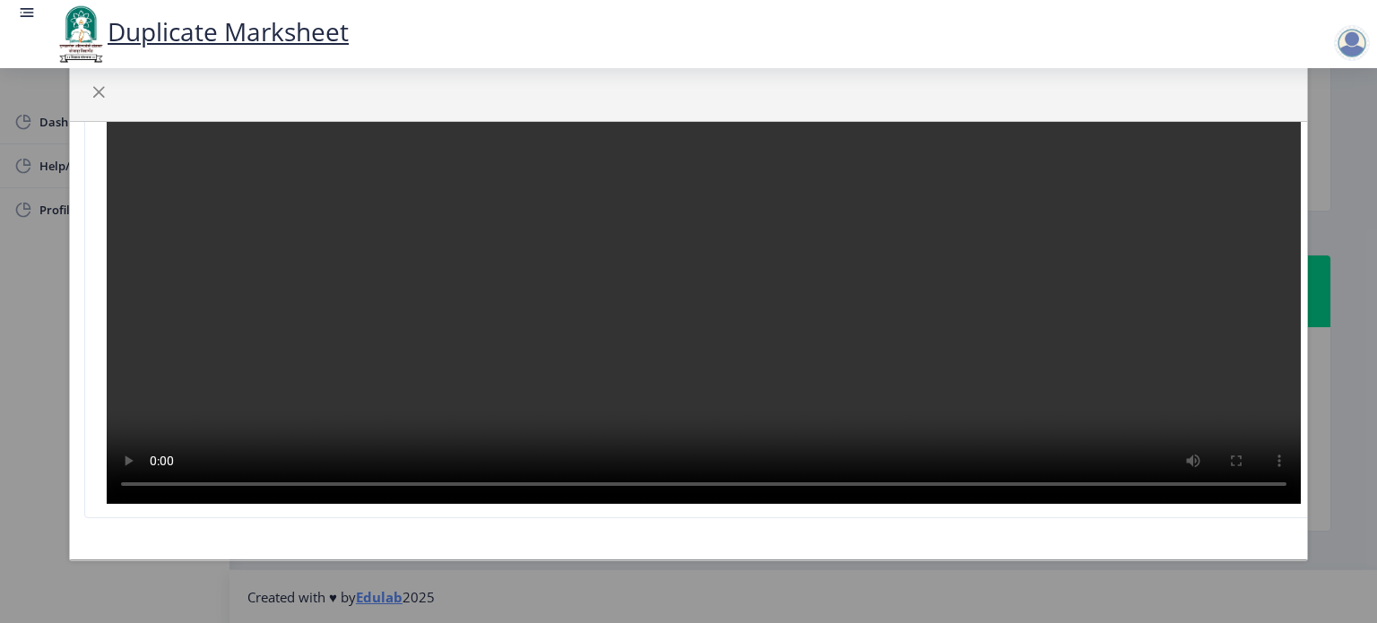
scroll to position [0, 0]
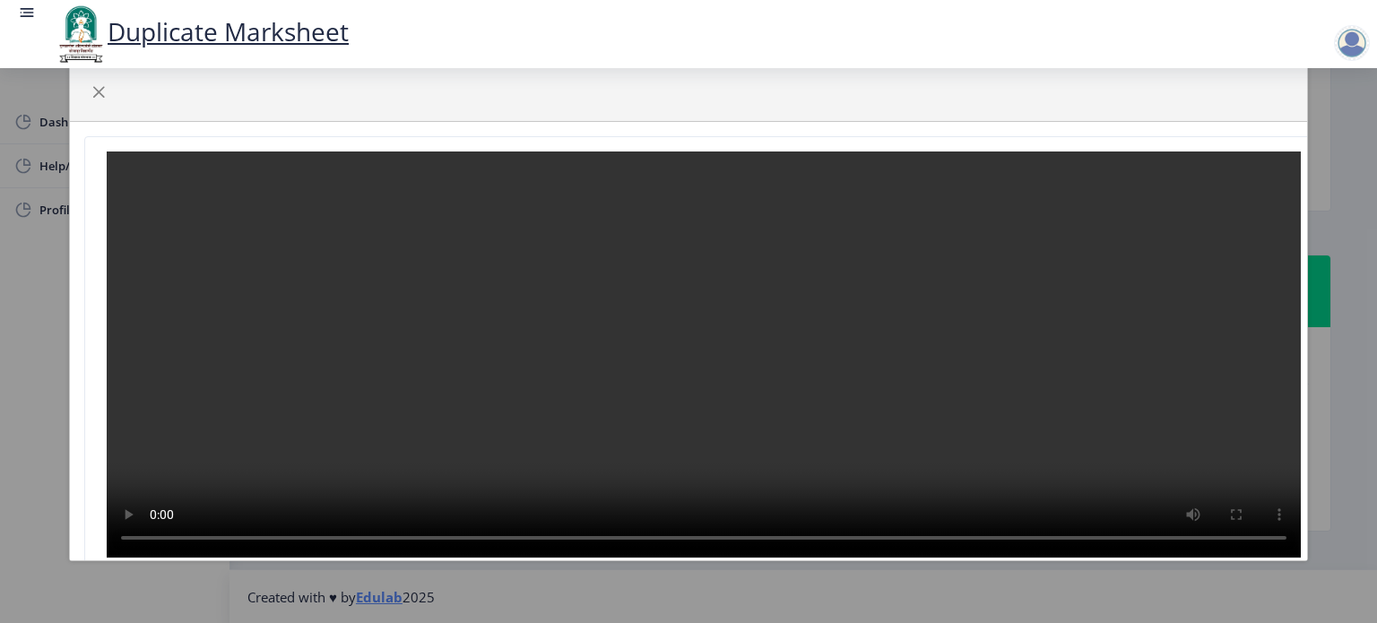
click at [83, 93] on div at bounding box center [688, 93] width 1237 height 58
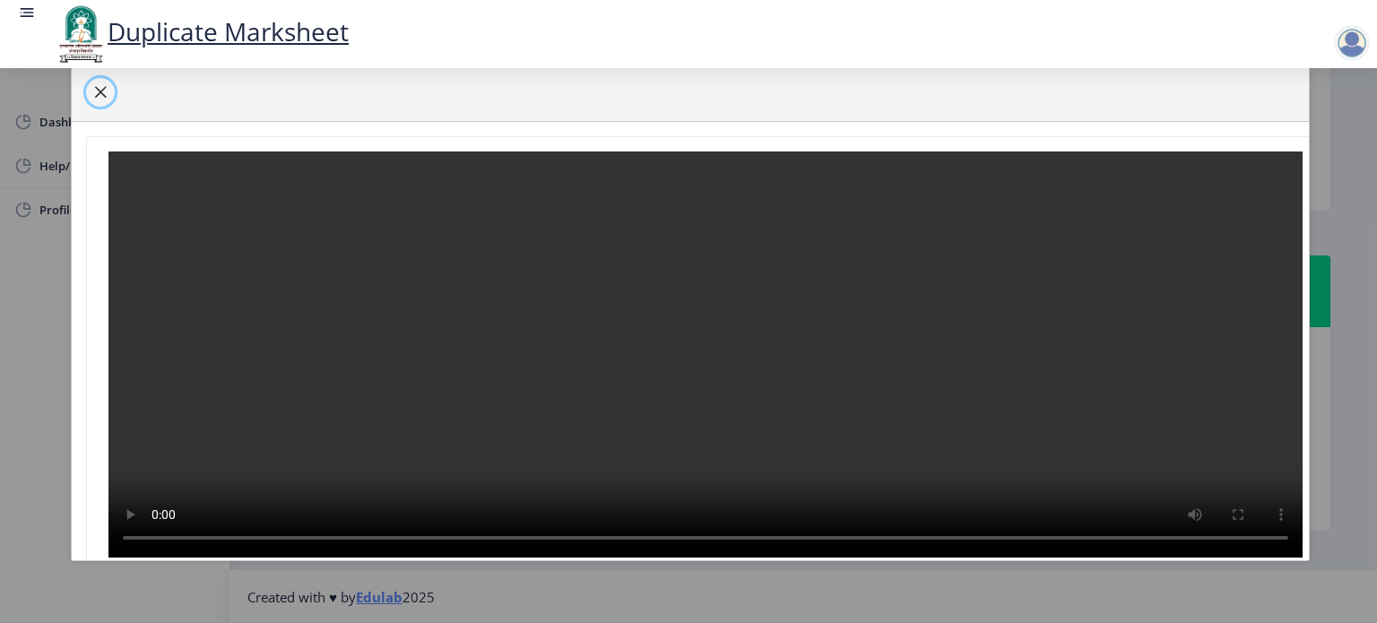
click at [105, 88] on span "button" at bounding box center [100, 92] width 14 height 14
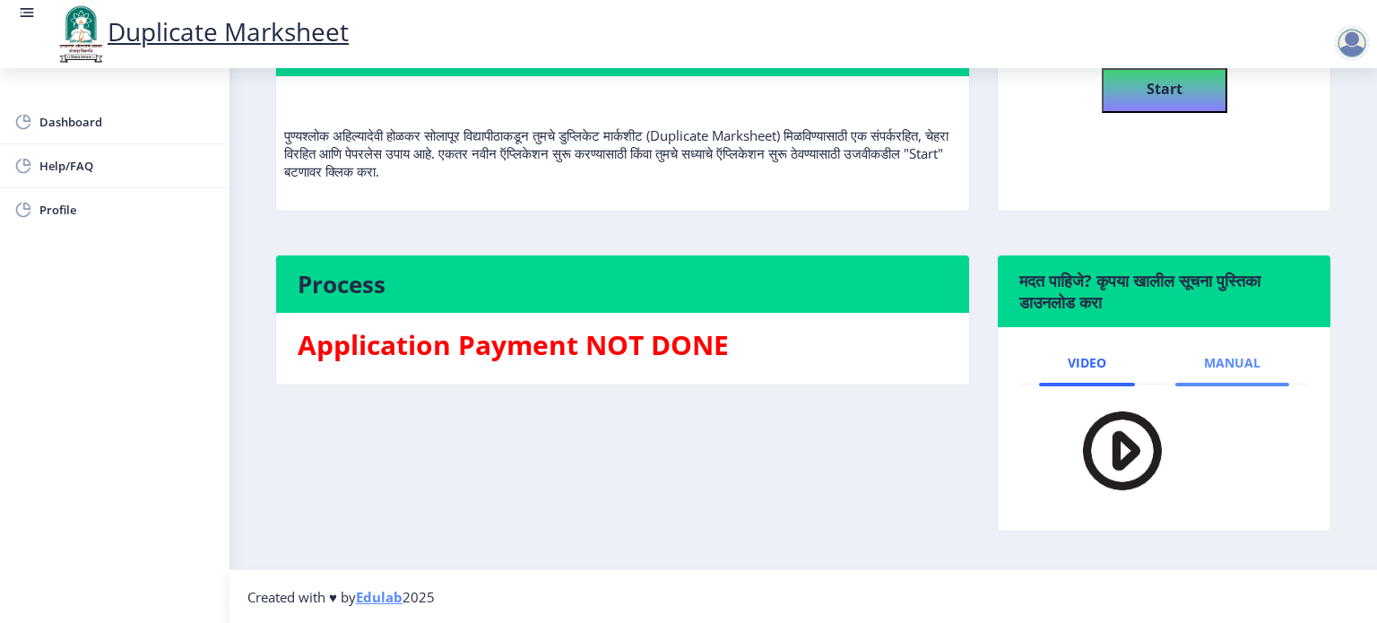
click at [1244, 365] on span "Manual" at bounding box center [1232, 363] width 56 height 14
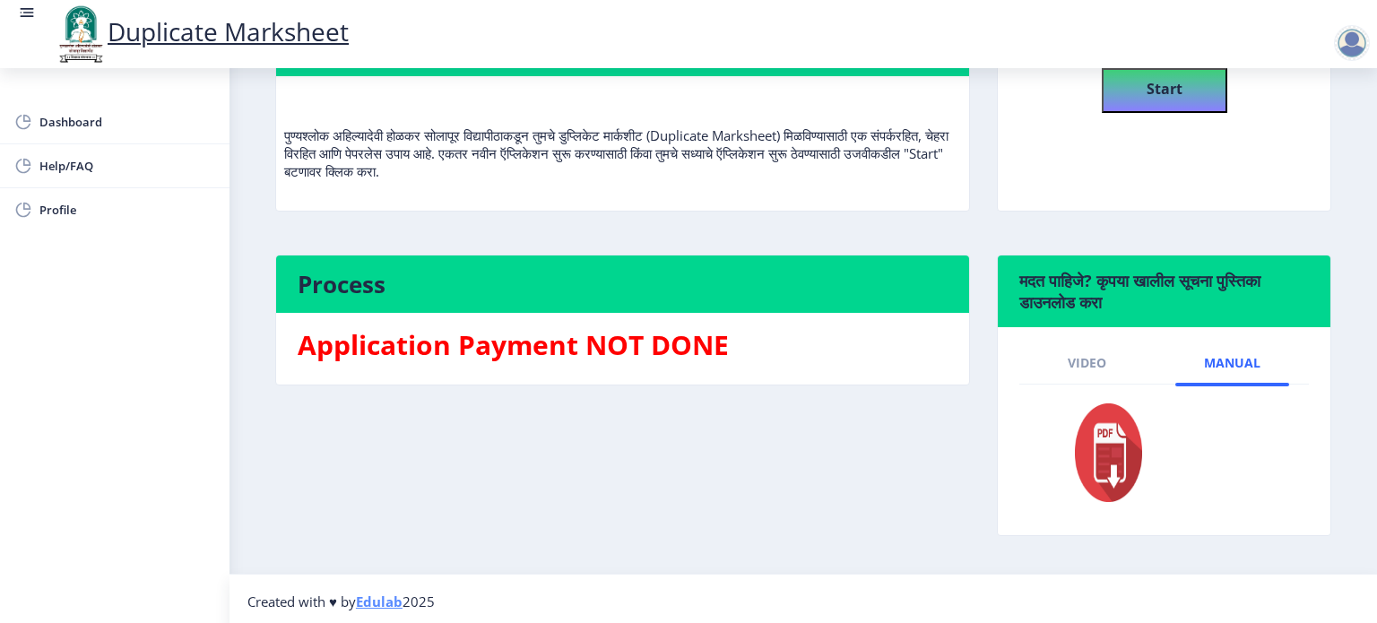
click at [1343, 42] on div at bounding box center [1352, 43] width 36 height 36
click at [1182, 96] on button "Start" at bounding box center [1163, 90] width 125 height 45
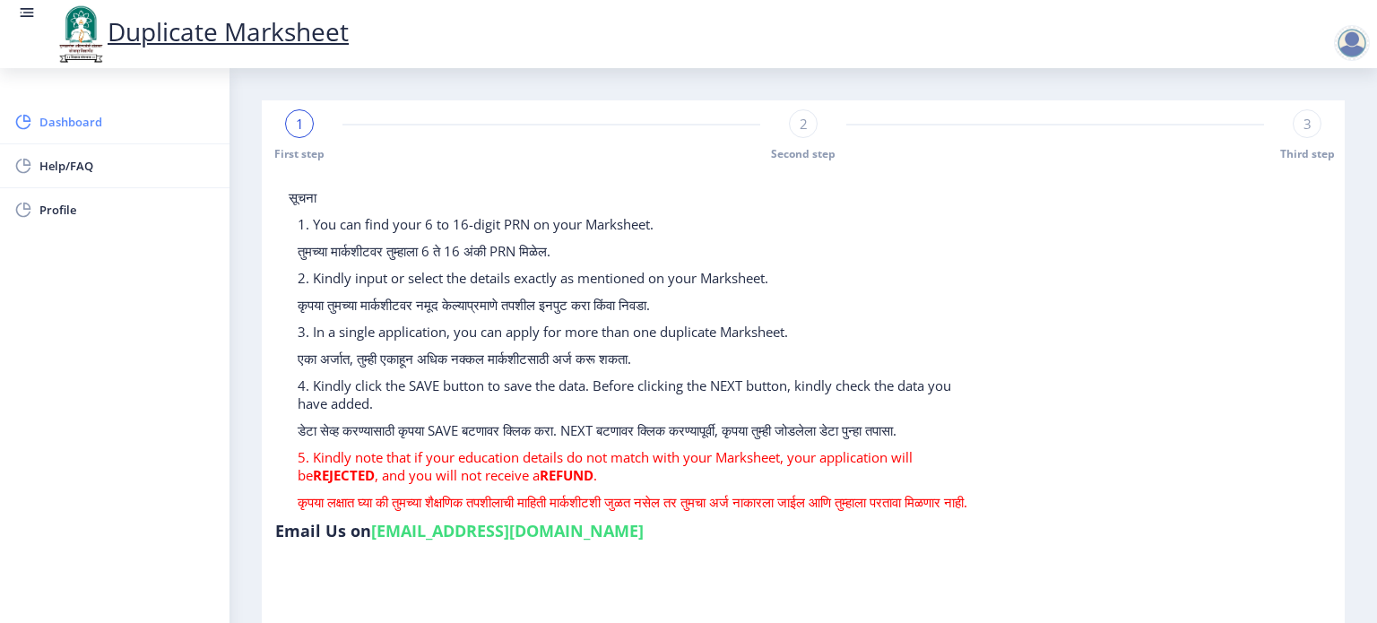
click at [84, 127] on span "Dashboard" at bounding box center [127, 122] width 176 height 22
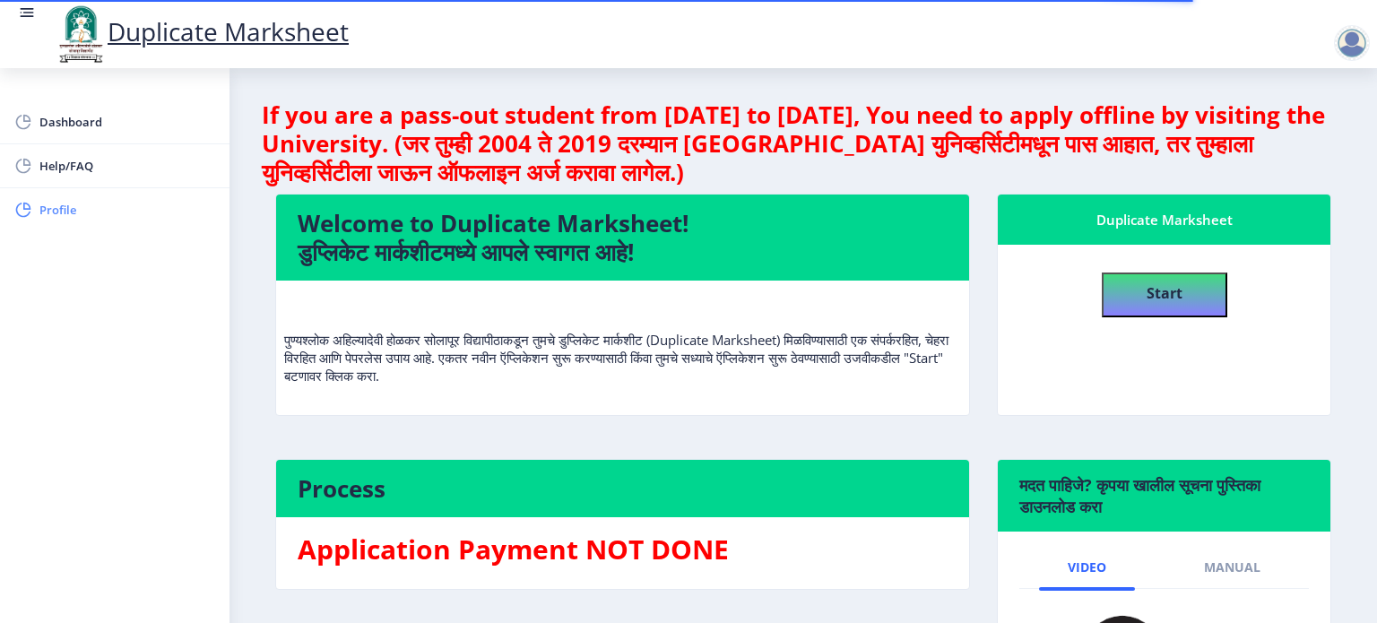
click at [69, 212] on span "Profile" at bounding box center [127, 210] width 176 height 22
select select
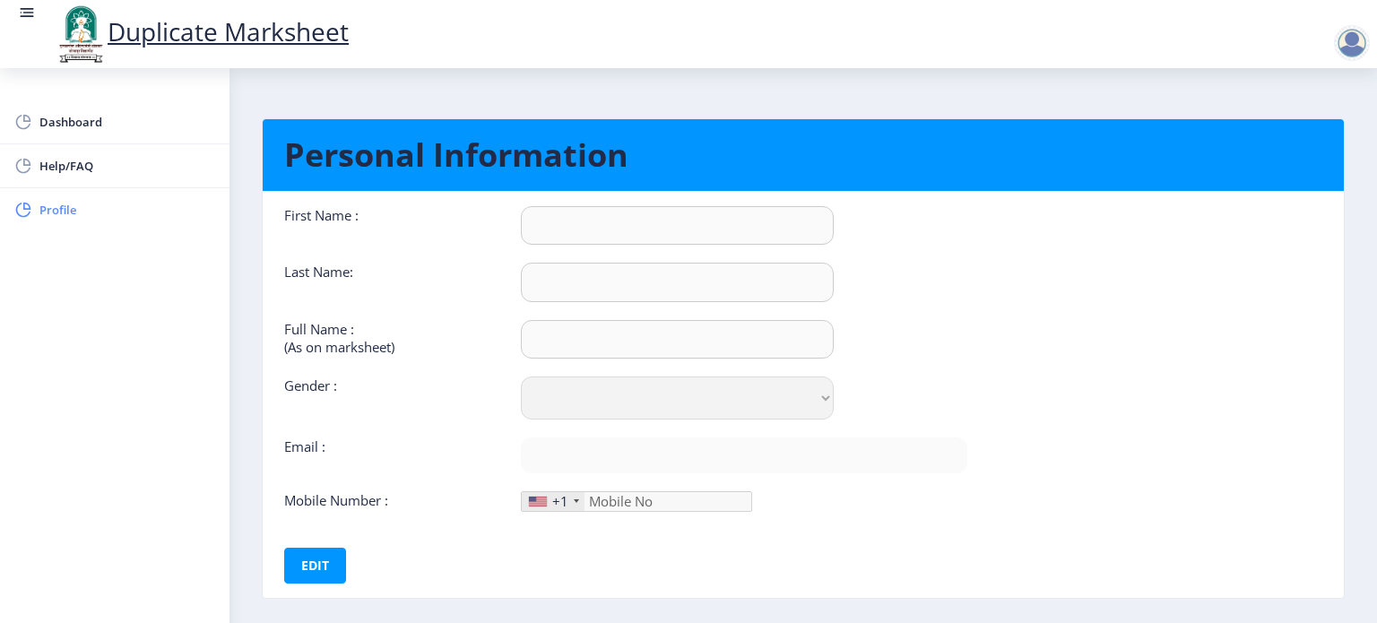
type input "Sujit"
type input "Patil"
type input "Sujit Sudhakar Patil"
select select "[DEMOGRAPHIC_DATA]"
type input "[EMAIL_ADDRESS][DOMAIN_NAME]"
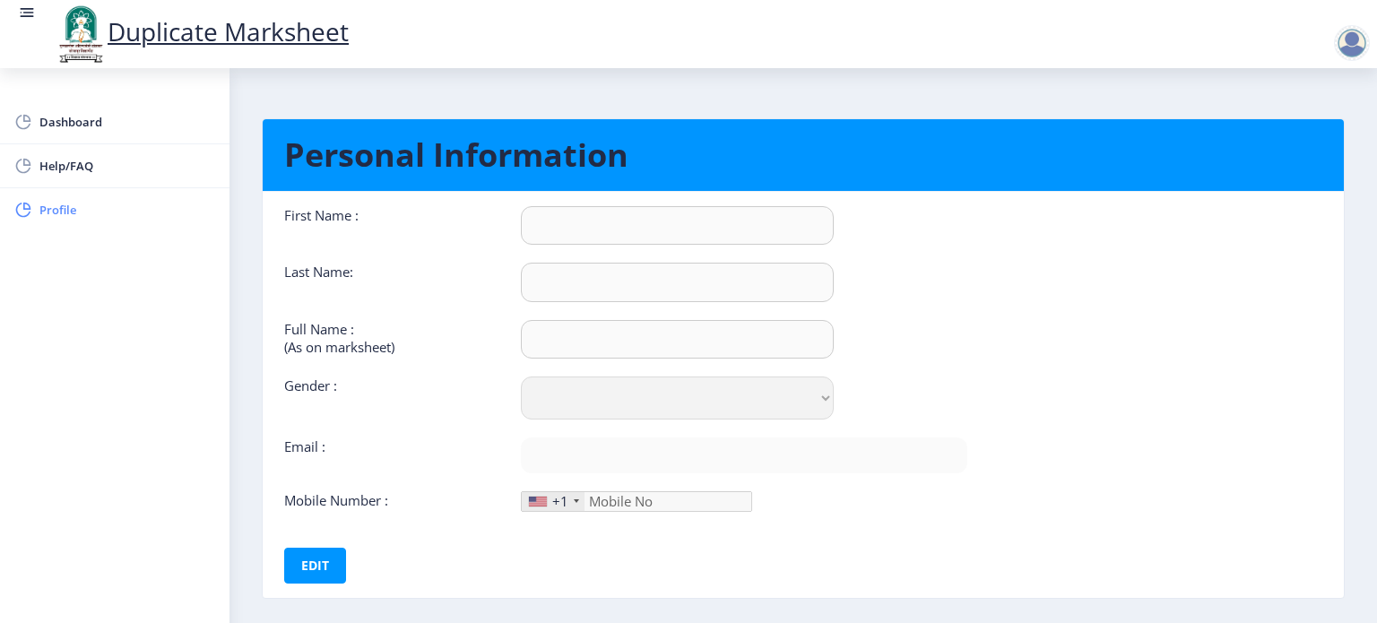
type input "9284171496"
click at [547, 497] on div "+1" at bounding box center [553, 501] width 63 height 19
click at [566, 501] on div "+1" at bounding box center [560, 501] width 16 height 18
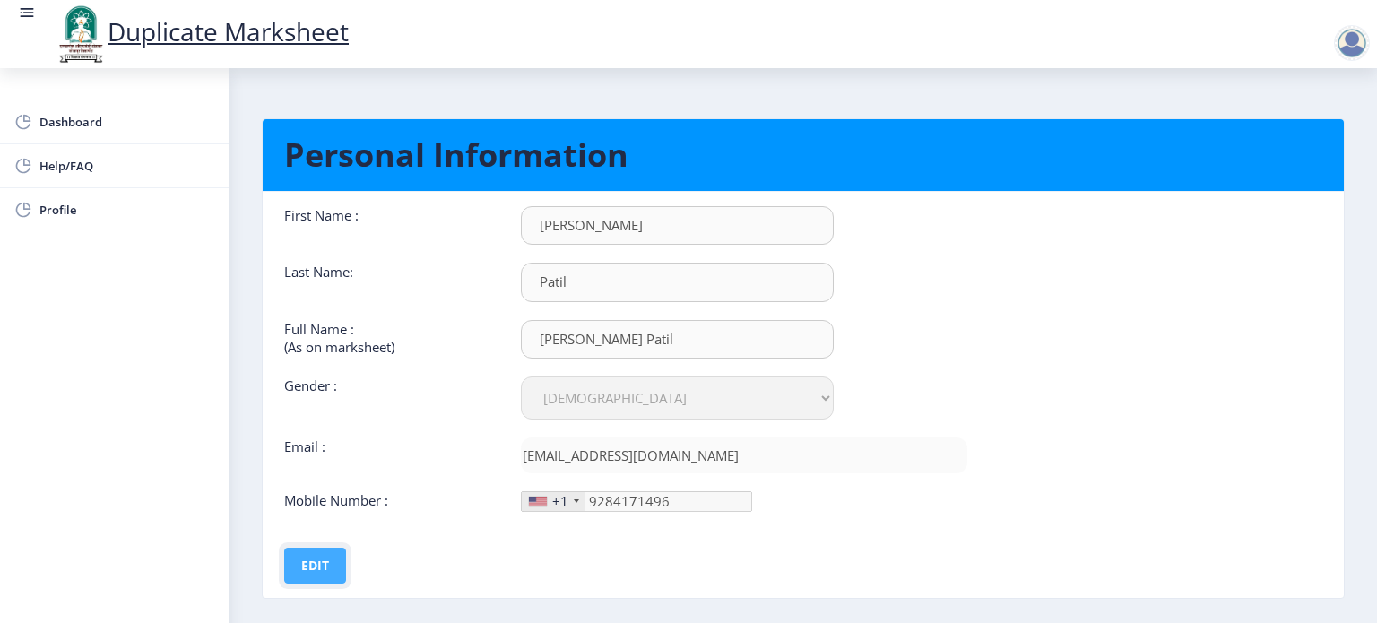
click at [322, 574] on button "Edit" at bounding box center [315, 566] width 62 height 36
click at [579, 496] on div "+1" at bounding box center [553, 501] width 63 height 19
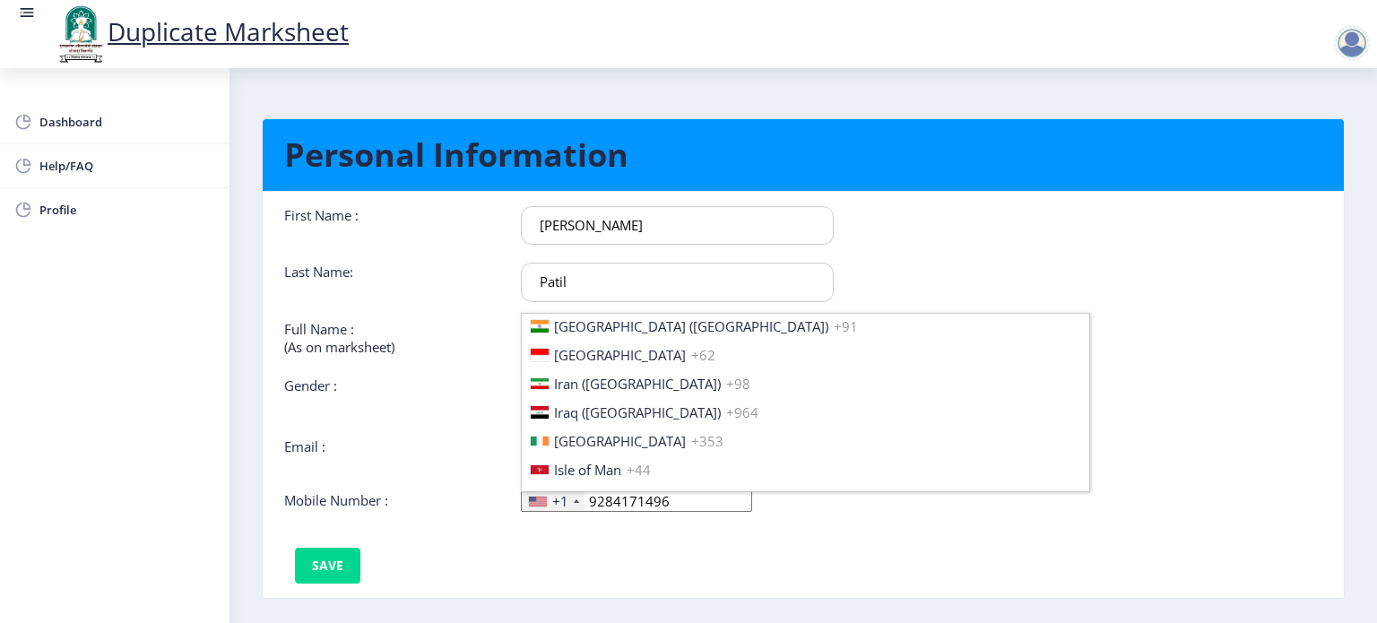
scroll to position [2812, 0]
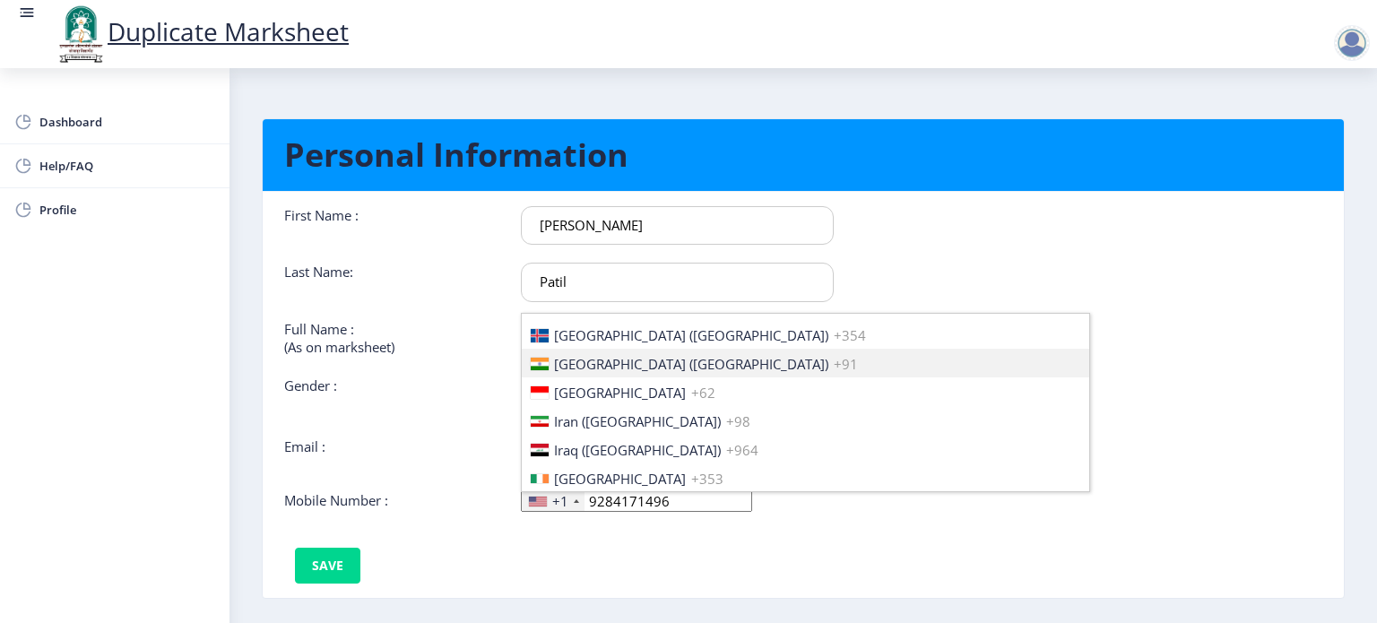
click at [604, 368] on span "[GEOGRAPHIC_DATA] ([GEOGRAPHIC_DATA])" at bounding box center [691, 364] width 274 height 18
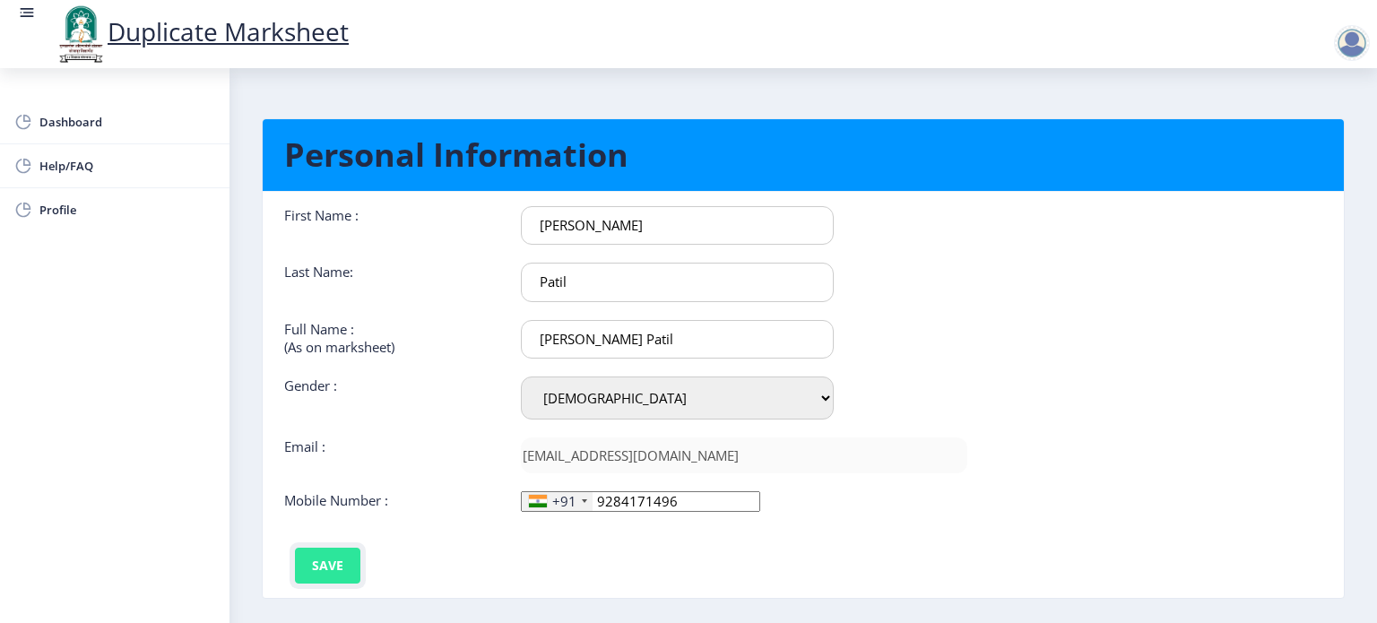
click at [332, 563] on button "Save" at bounding box center [327, 566] width 65 height 36
click at [1136, 552] on nb-card-body "First Name : Sujit Last Name: Patil Full Name : (As on marksheet) Sujit Sudhaka…" at bounding box center [803, 395] width 1108 height 406
click at [61, 125] on span "Dashboard" at bounding box center [127, 122] width 176 height 22
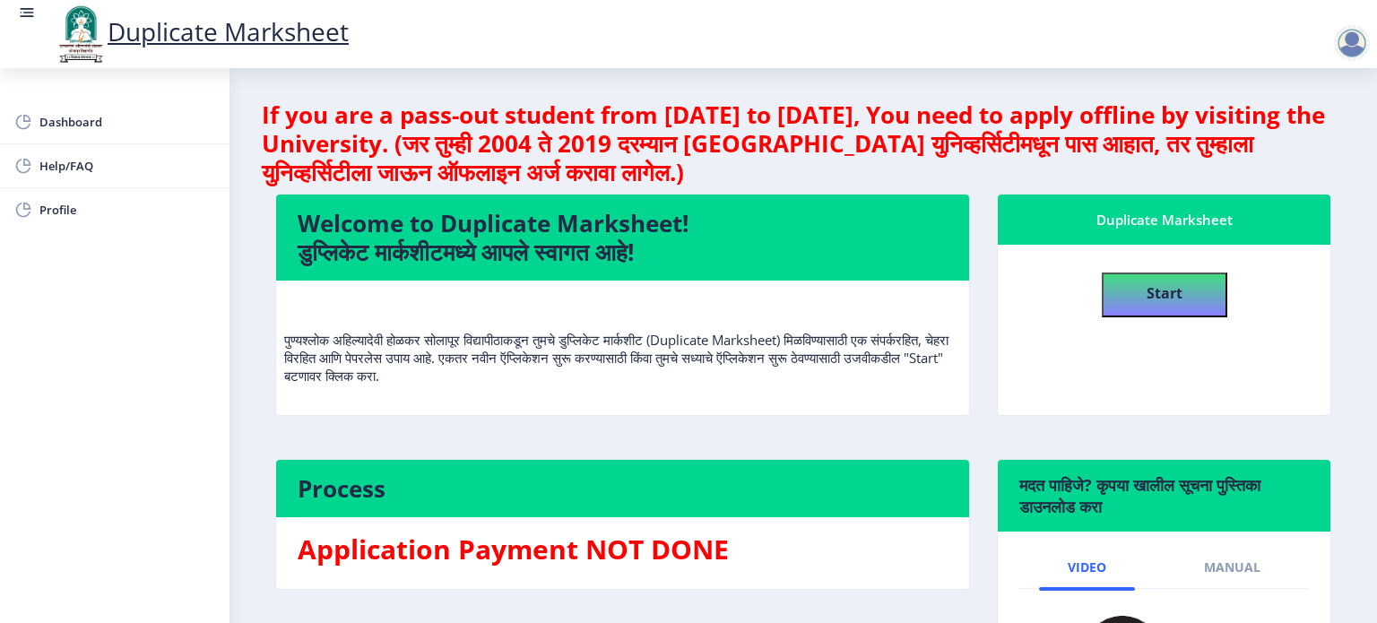
click at [22, 10] on rect at bounding box center [27, 13] width 18 height 18
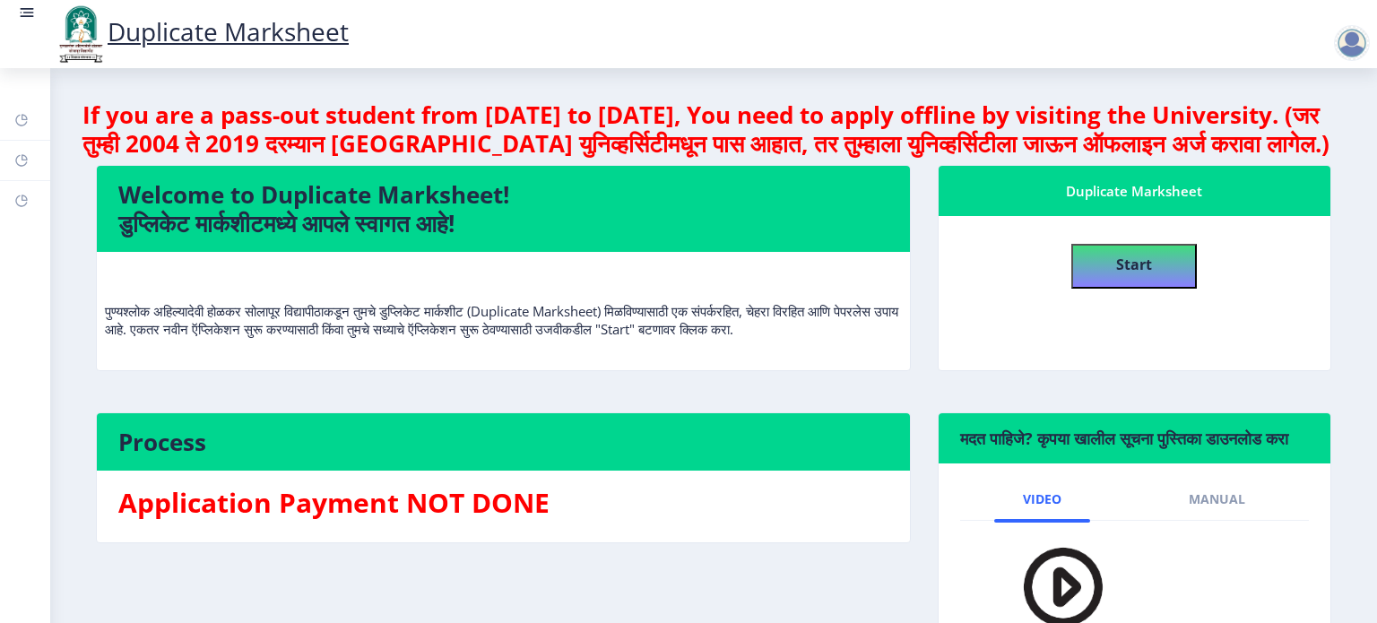
click at [1369, 46] on div at bounding box center [1352, 43] width 36 height 36
click at [1301, 132] on span "Log out" at bounding box center [1305, 140] width 115 height 22
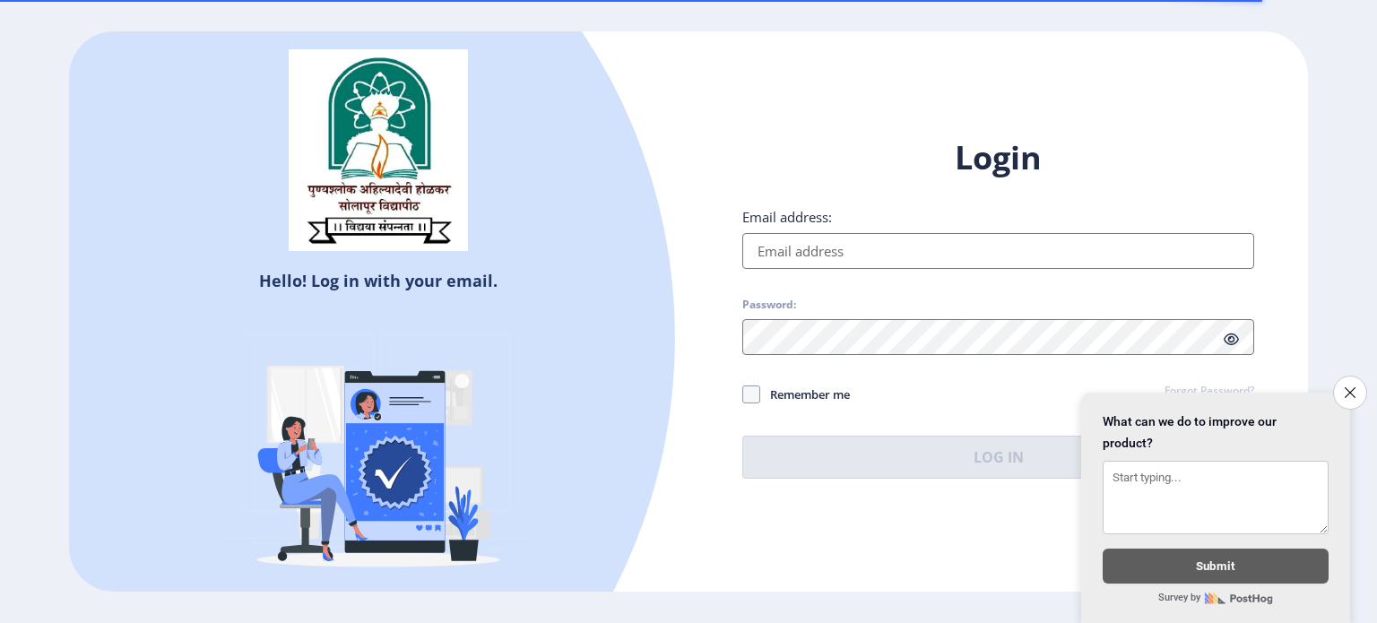
click at [891, 233] on input "Email address:" at bounding box center [998, 251] width 512 height 36
type input "[EMAIL_ADDRESS][DOMAIN_NAME]"
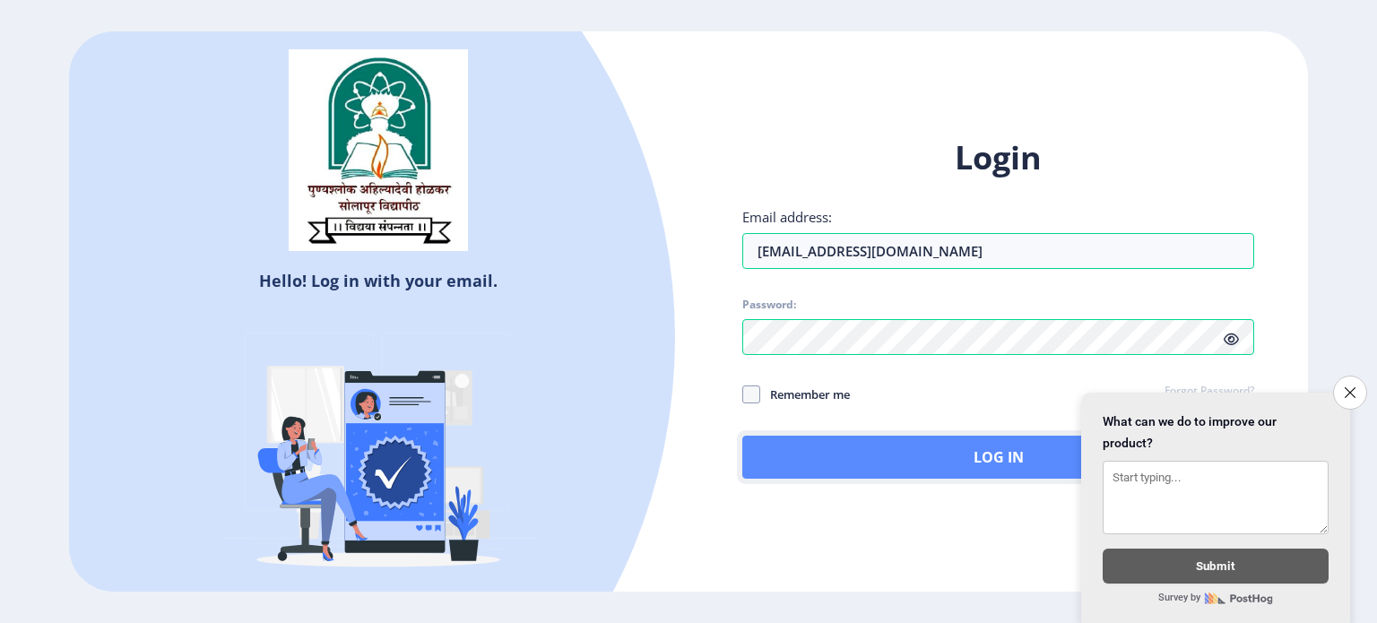
click at [880, 468] on button "Log In" at bounding box center [998, 457] width 512 height 43
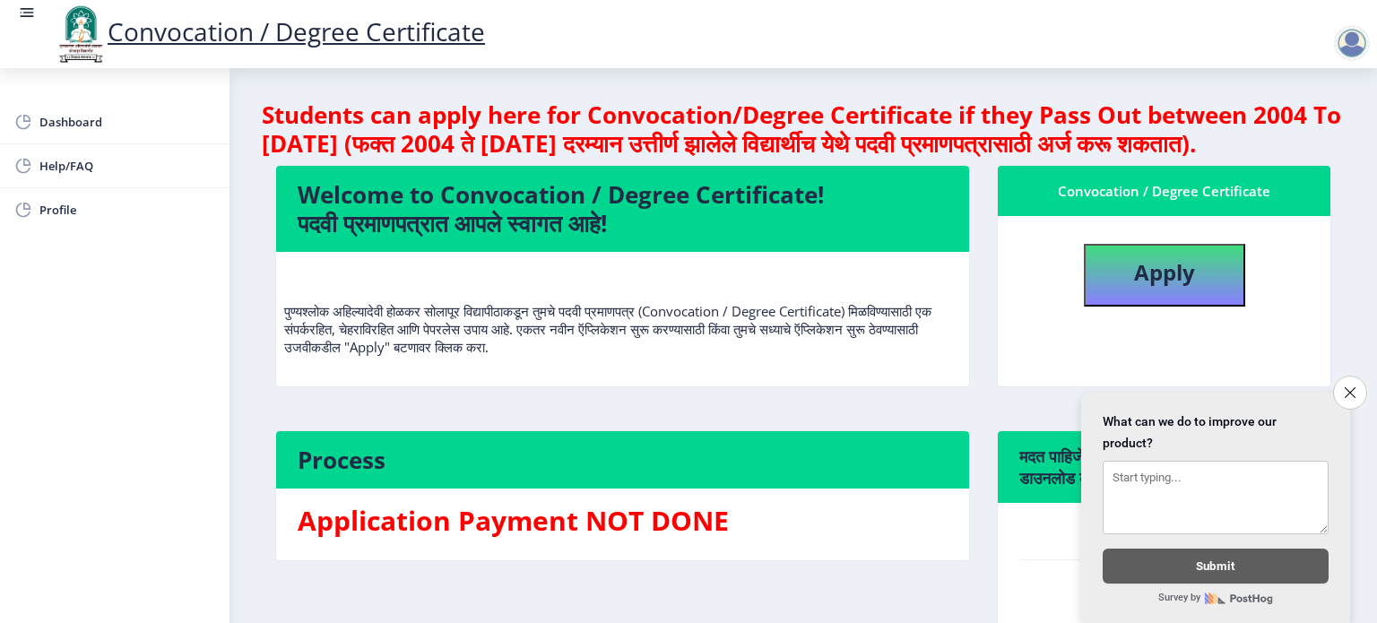
click at [1352, 387] on icon "Close survey" at bounding box center [1349, 392] width 11 height 11
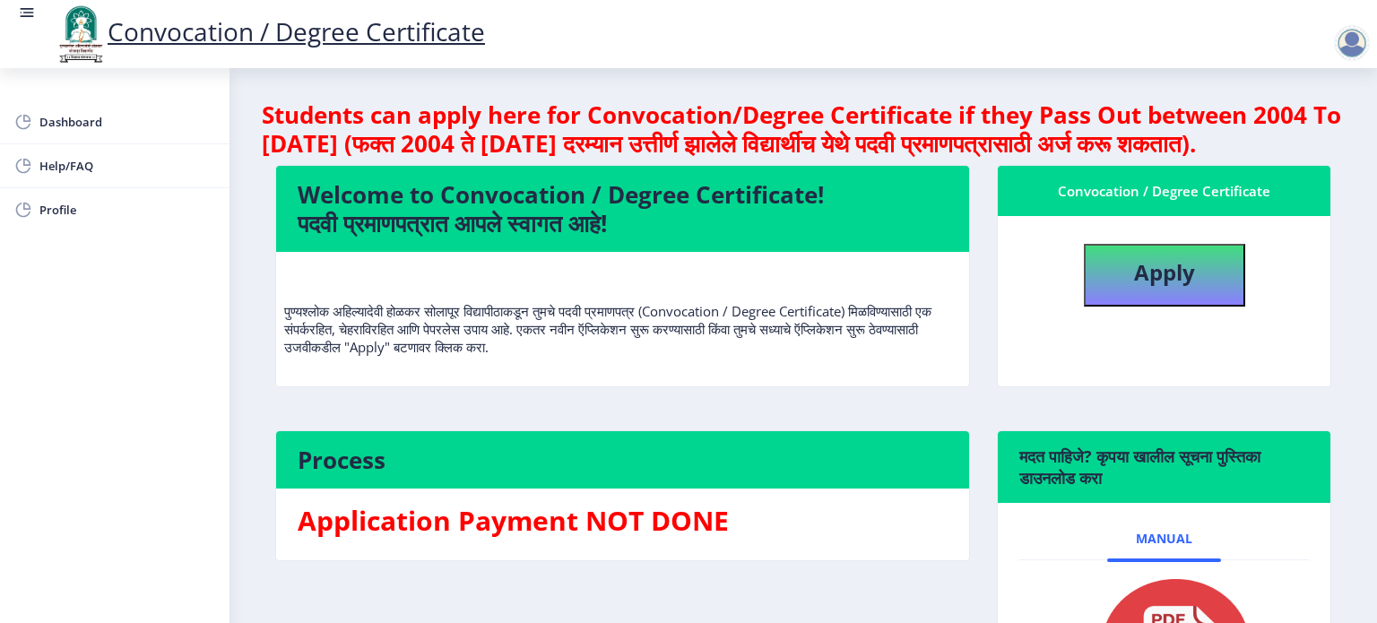
click at [1355, 32] on div at bounding box center [1352, 43] width 36 height 36
click at [1307, 138] on span "Log out" at bounding box center [1305, 140] width 115 height 22
